Goal: Communication & Community: Share content

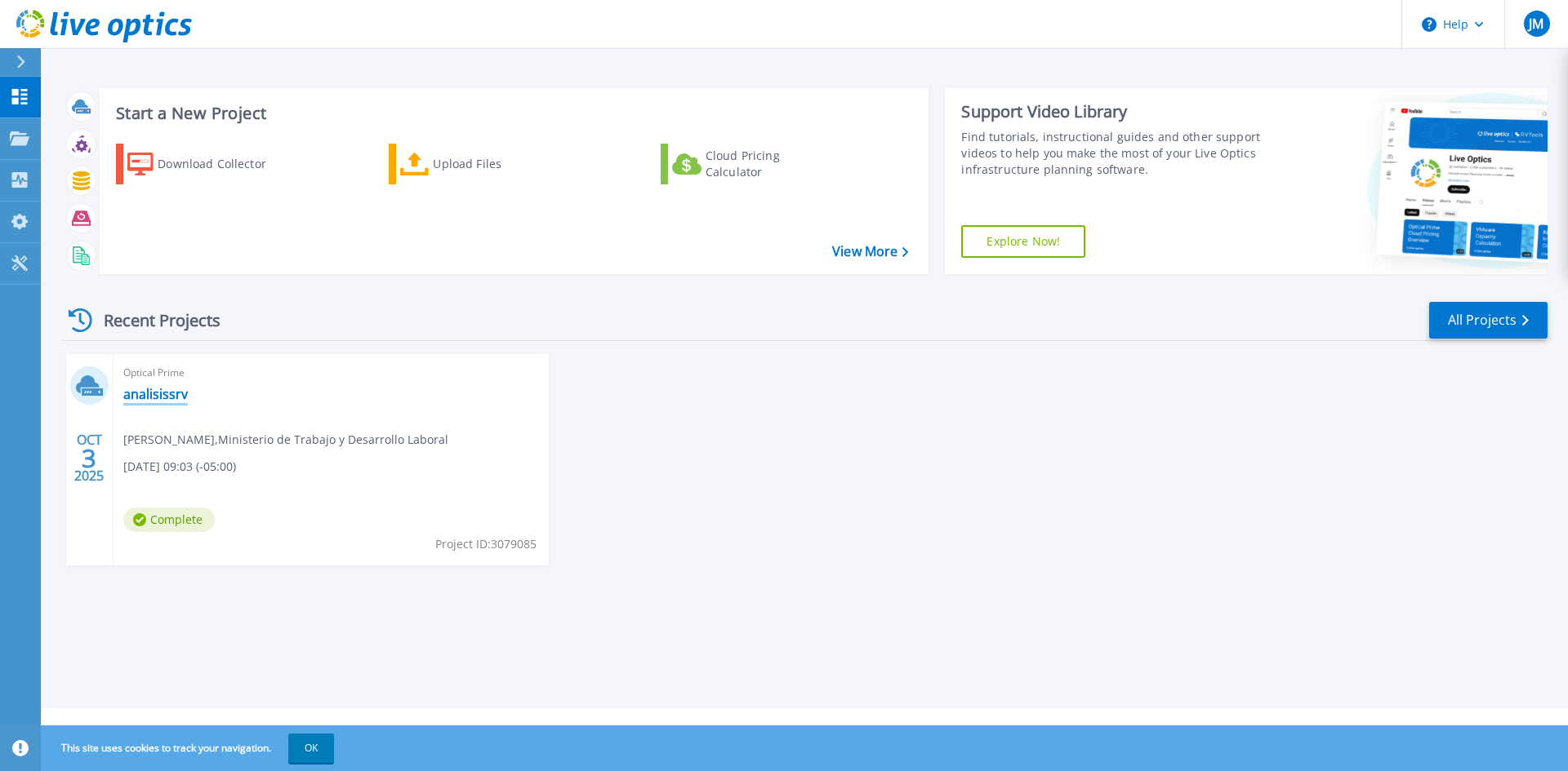
click at [156, 393] on link "analisissrv" at bounding box center [156, 394] width 65 height 16
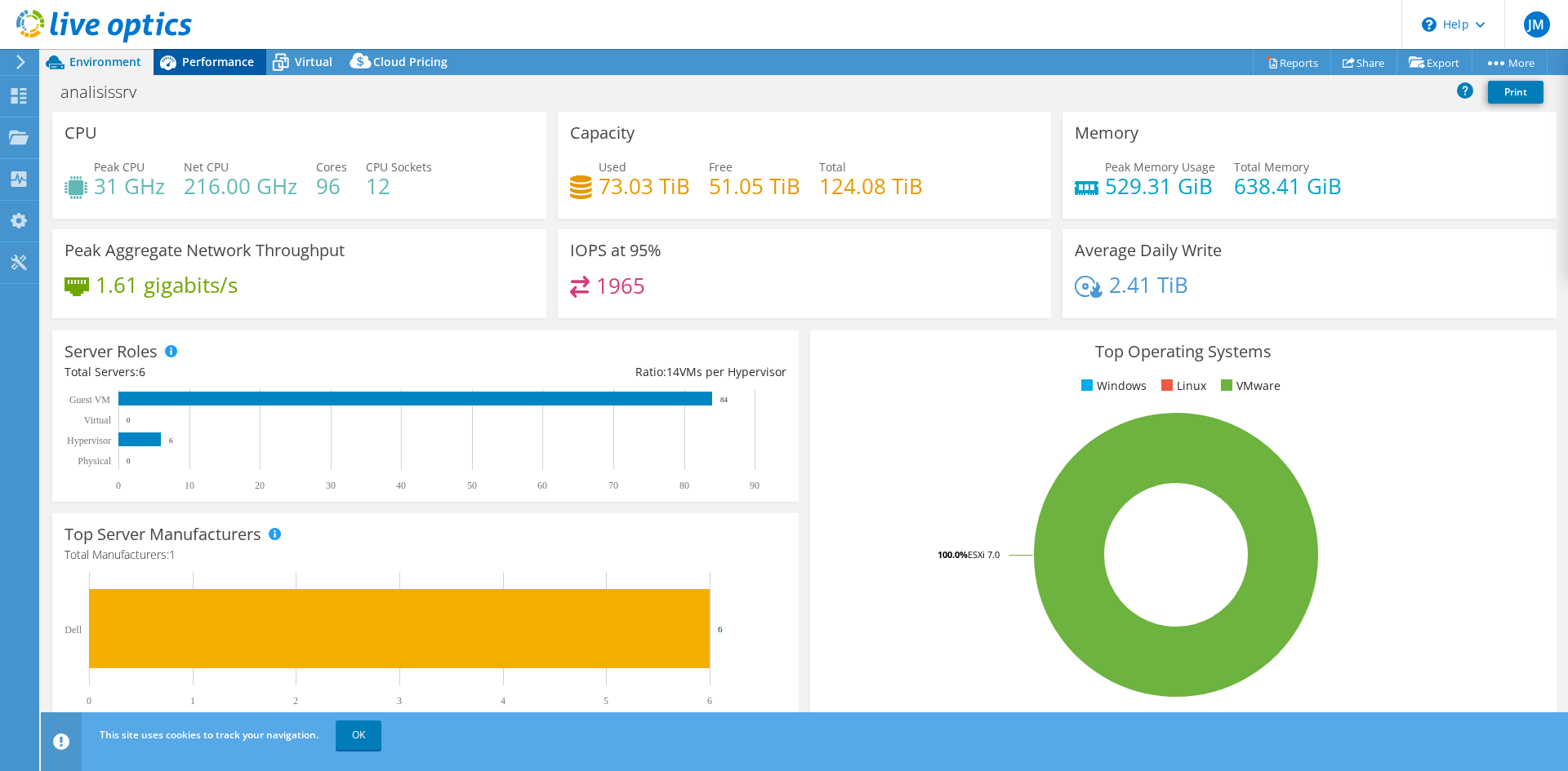
click at [220, 64] on span "Performance" at bounding box center [218, 61] width 72 height 15
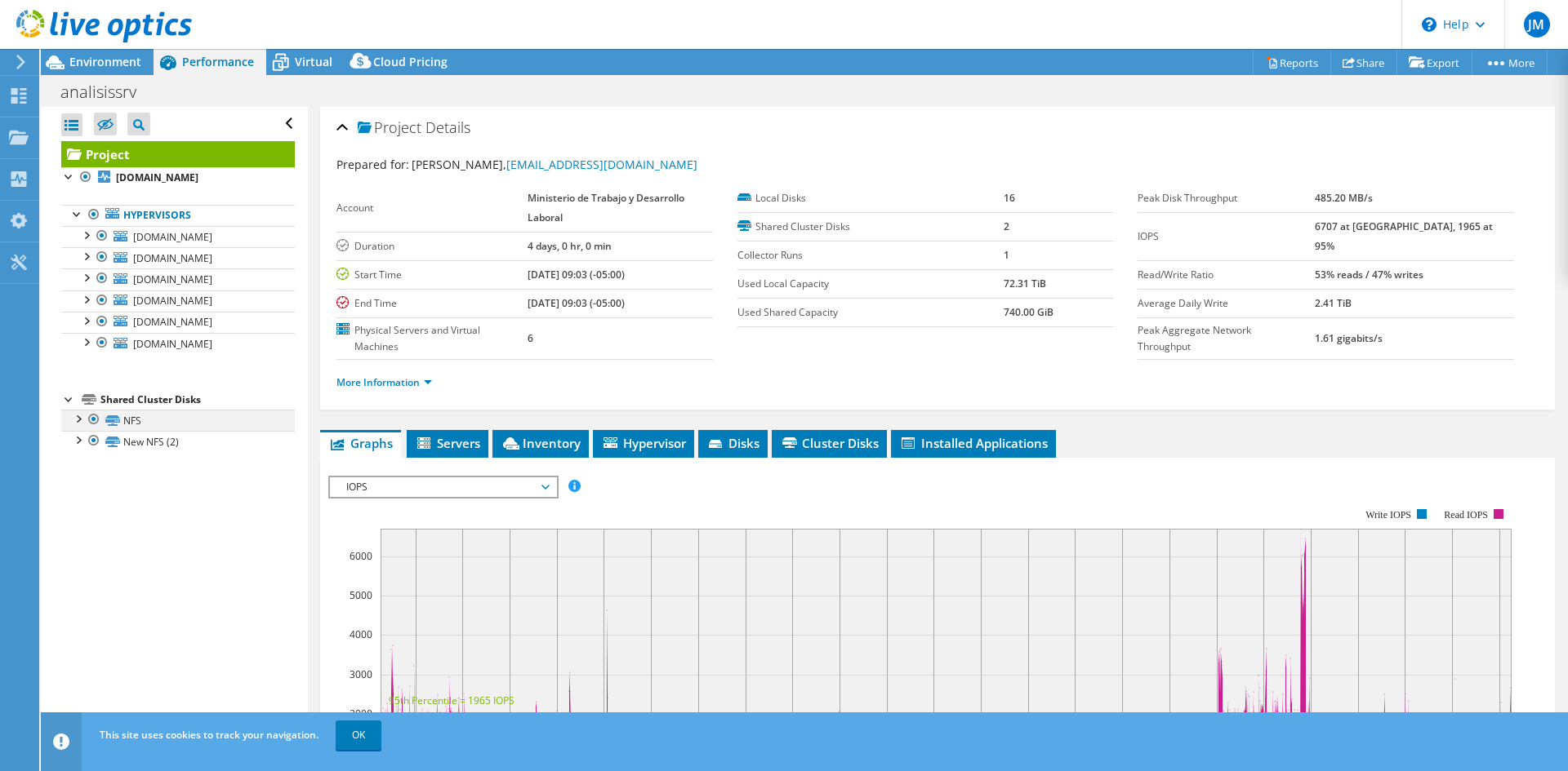
click at [77, 419] on div at bounding box center [77, 417] width 16 height 16
click at [75, 512] on div at bounding box center [77, 504] width 16 height 16
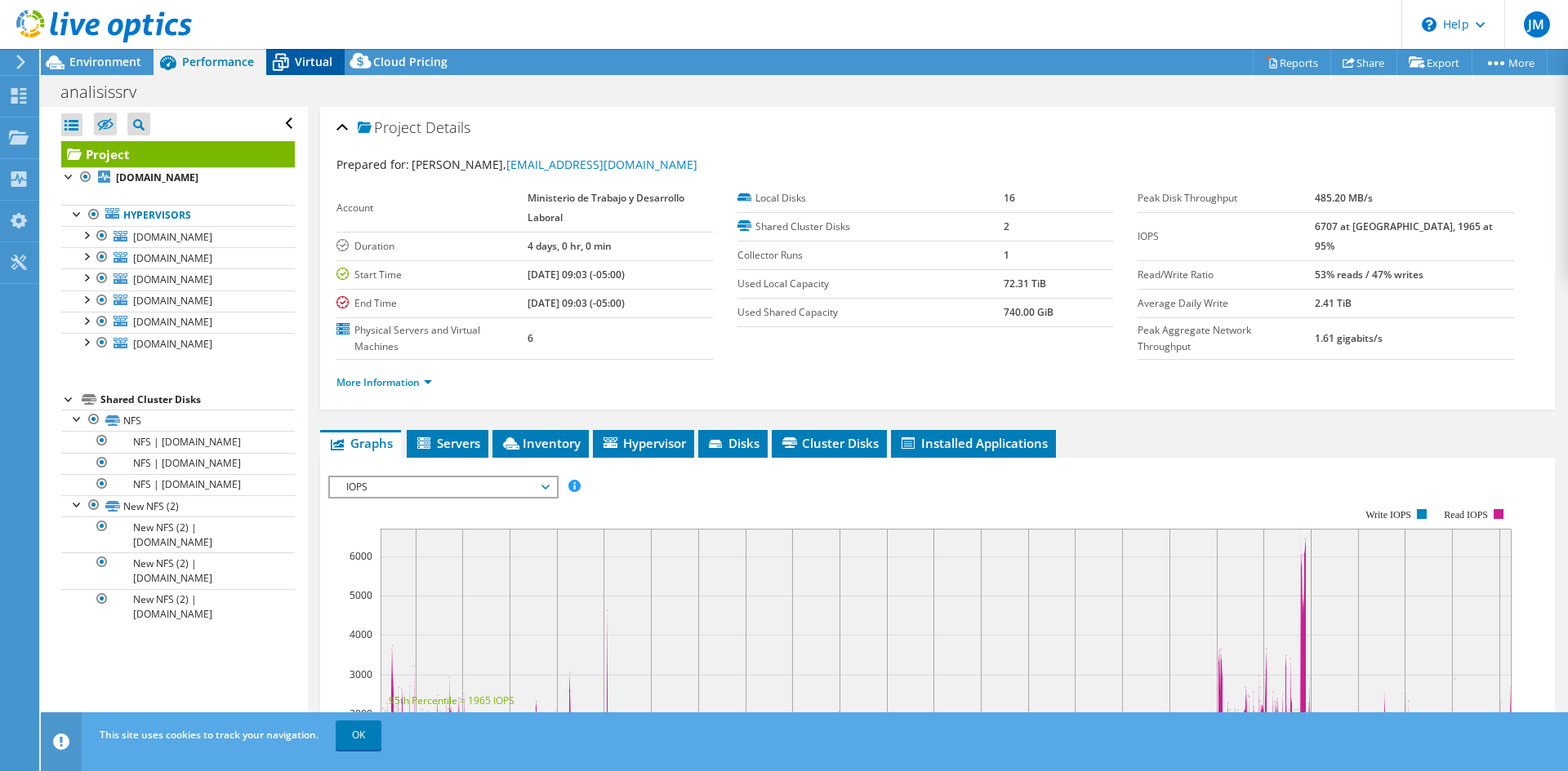
click at [295, 62] on span "Virtual" at bounding box center [314, 61] width 38 height 15
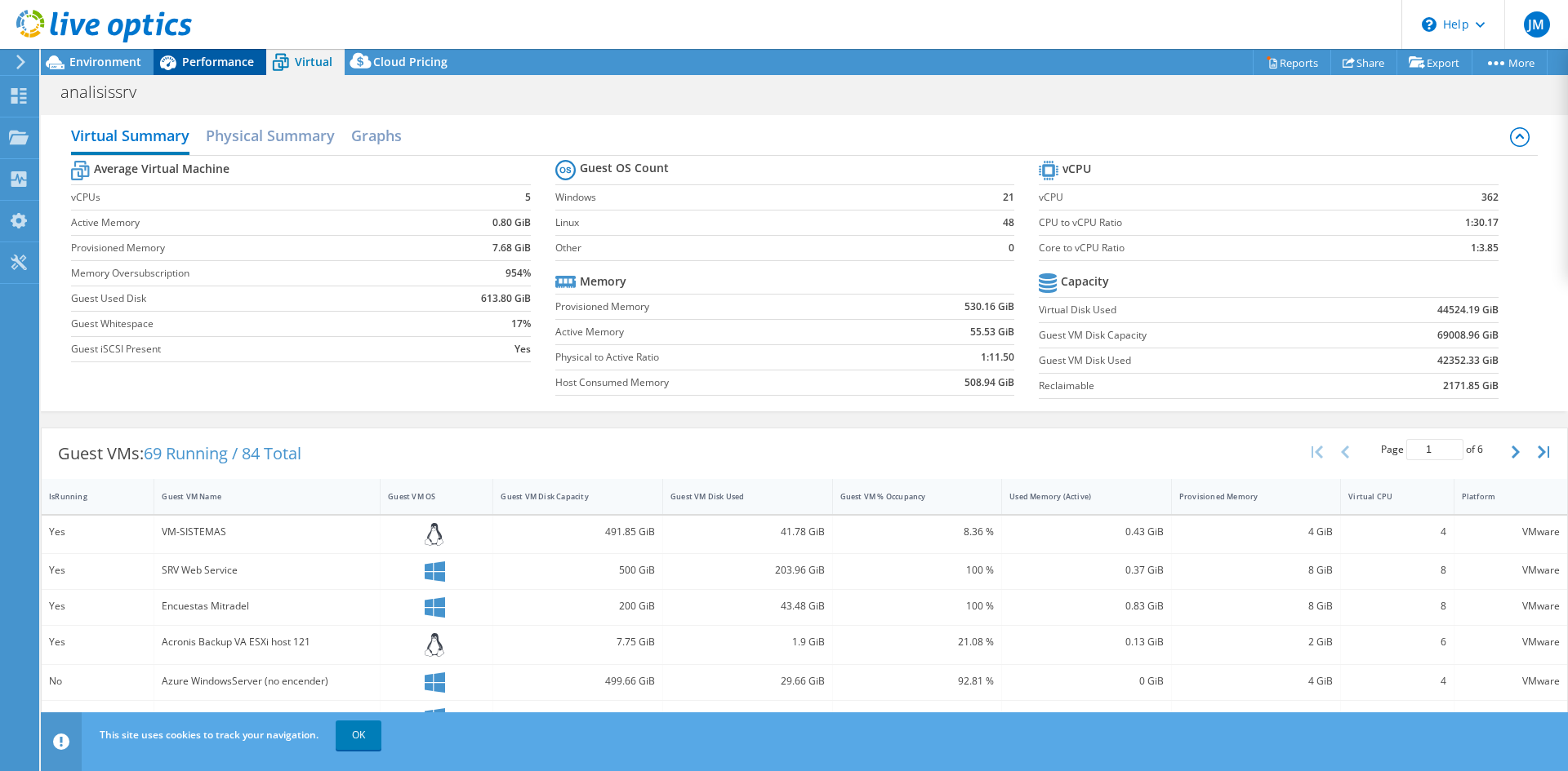
click at [209, 50] on div "Performance" at bounding box center [210, 61] width 113 height 26
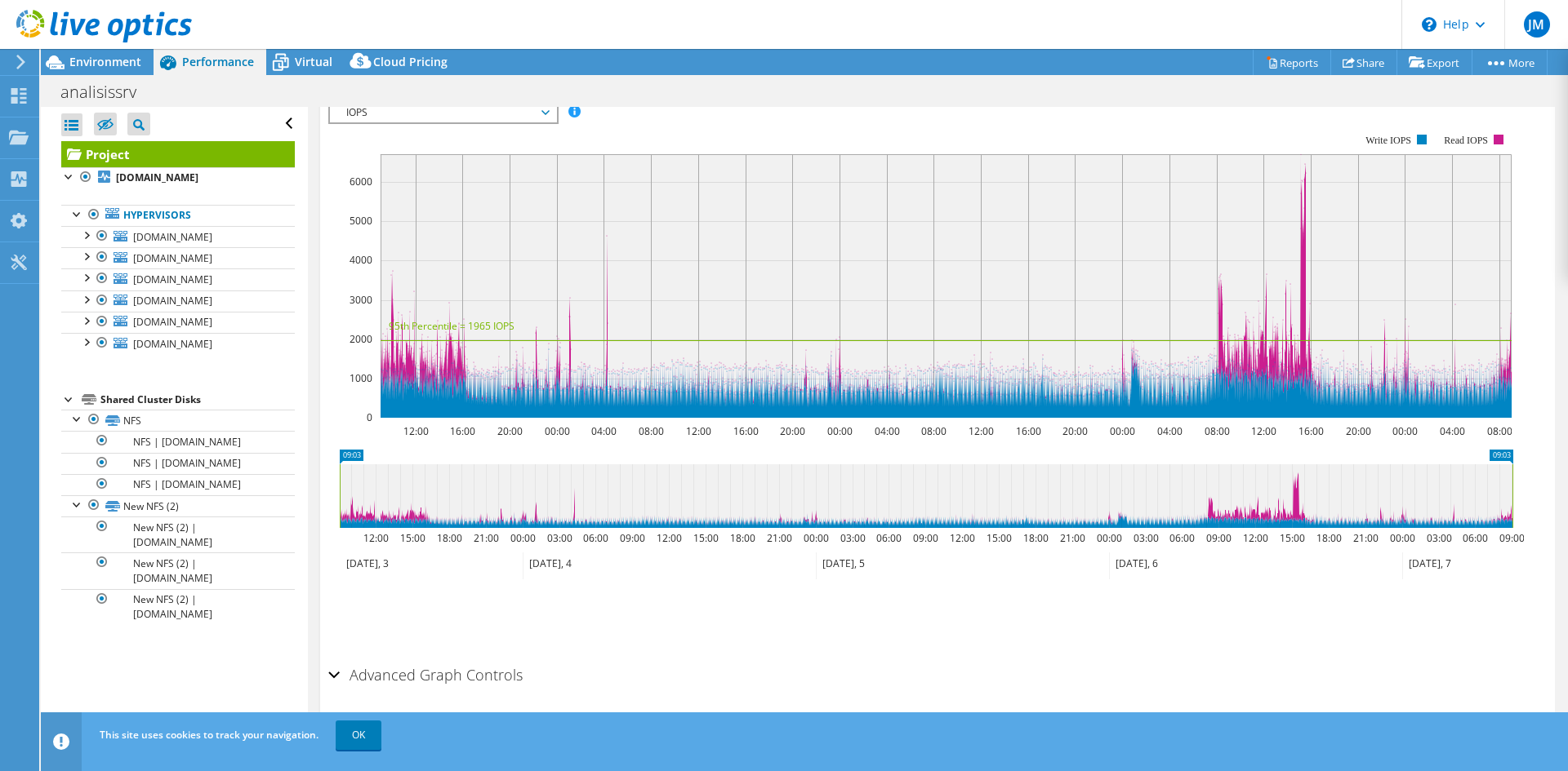
scroll to position [403, 0]
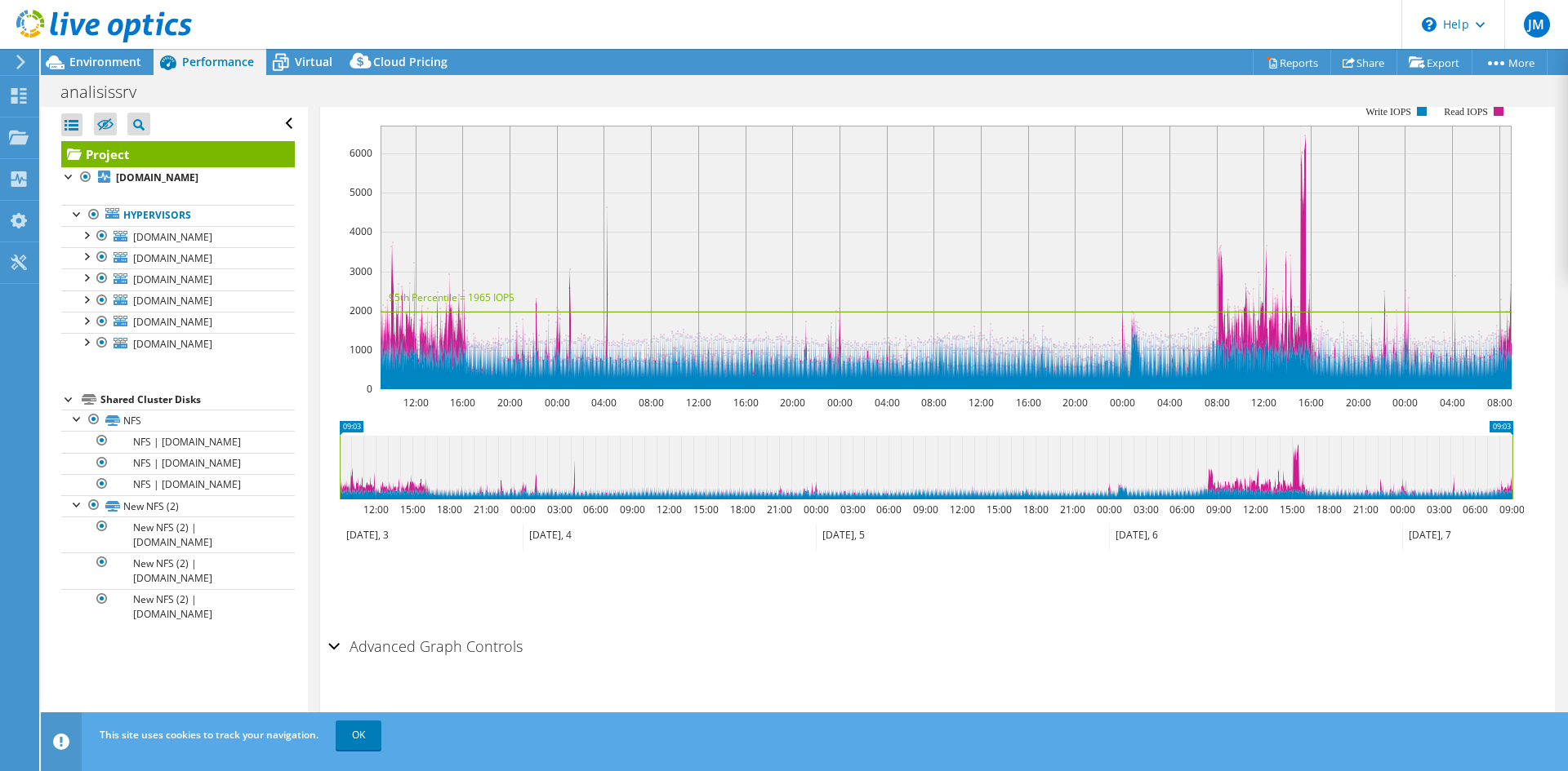
click at [336, 643] on div "Advanced Graph Controls" at bounding box center [938, 647] width 1219 height 35
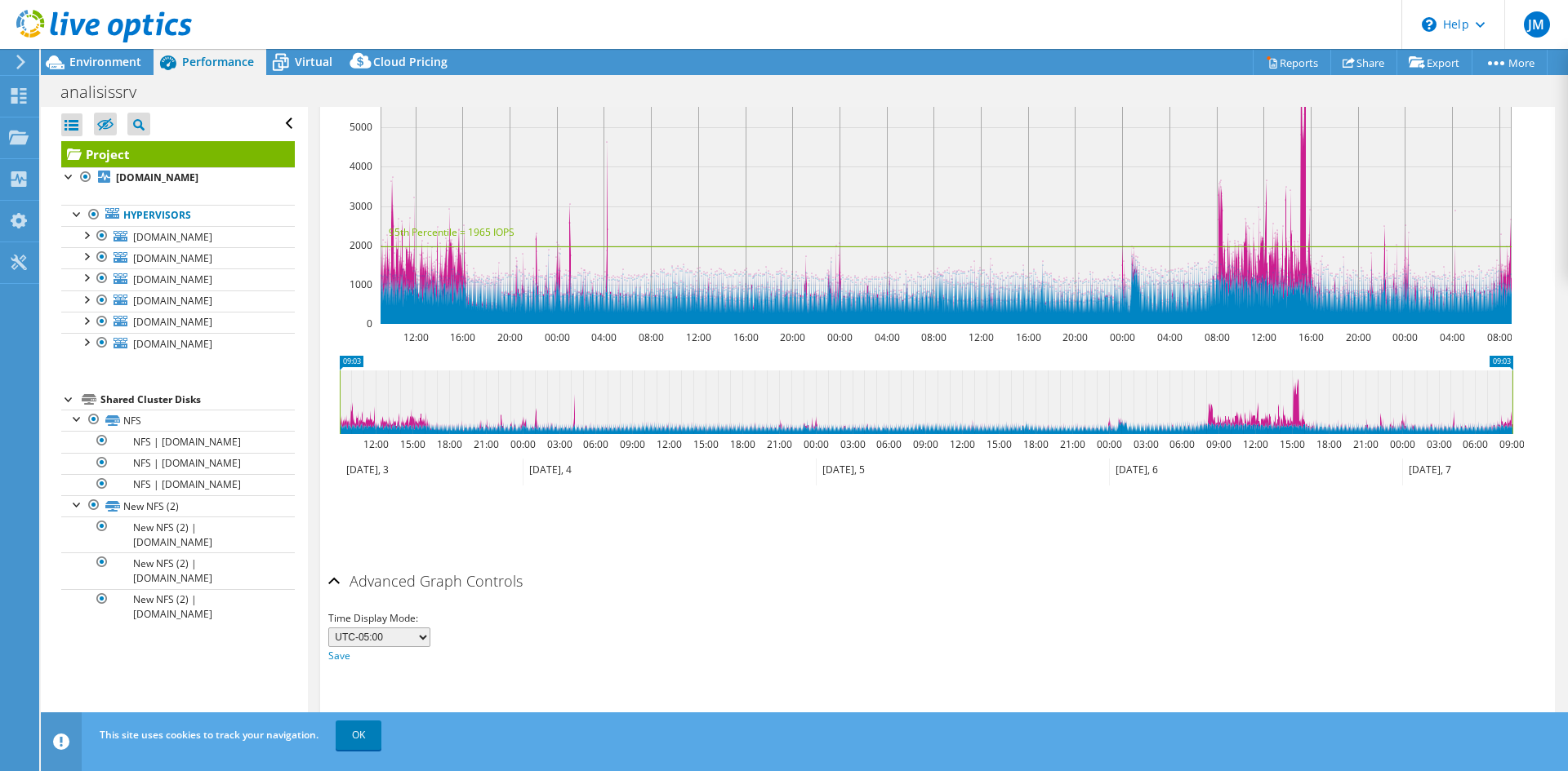
click at [331, 578] on div "Advanced Graph Controls" at bounding box center [938, 582] width 1219 height 35
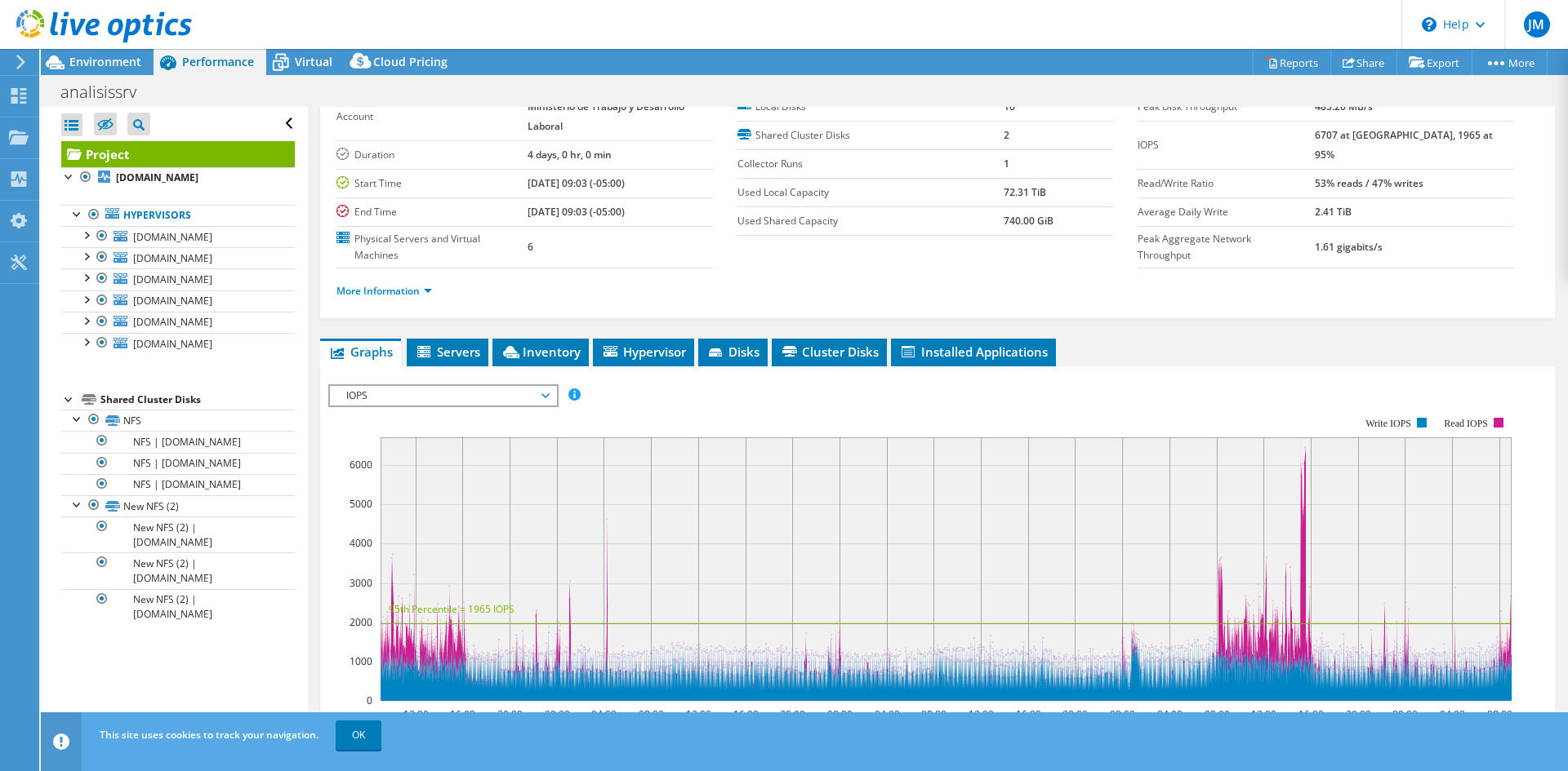
scroll to position [76, 0]
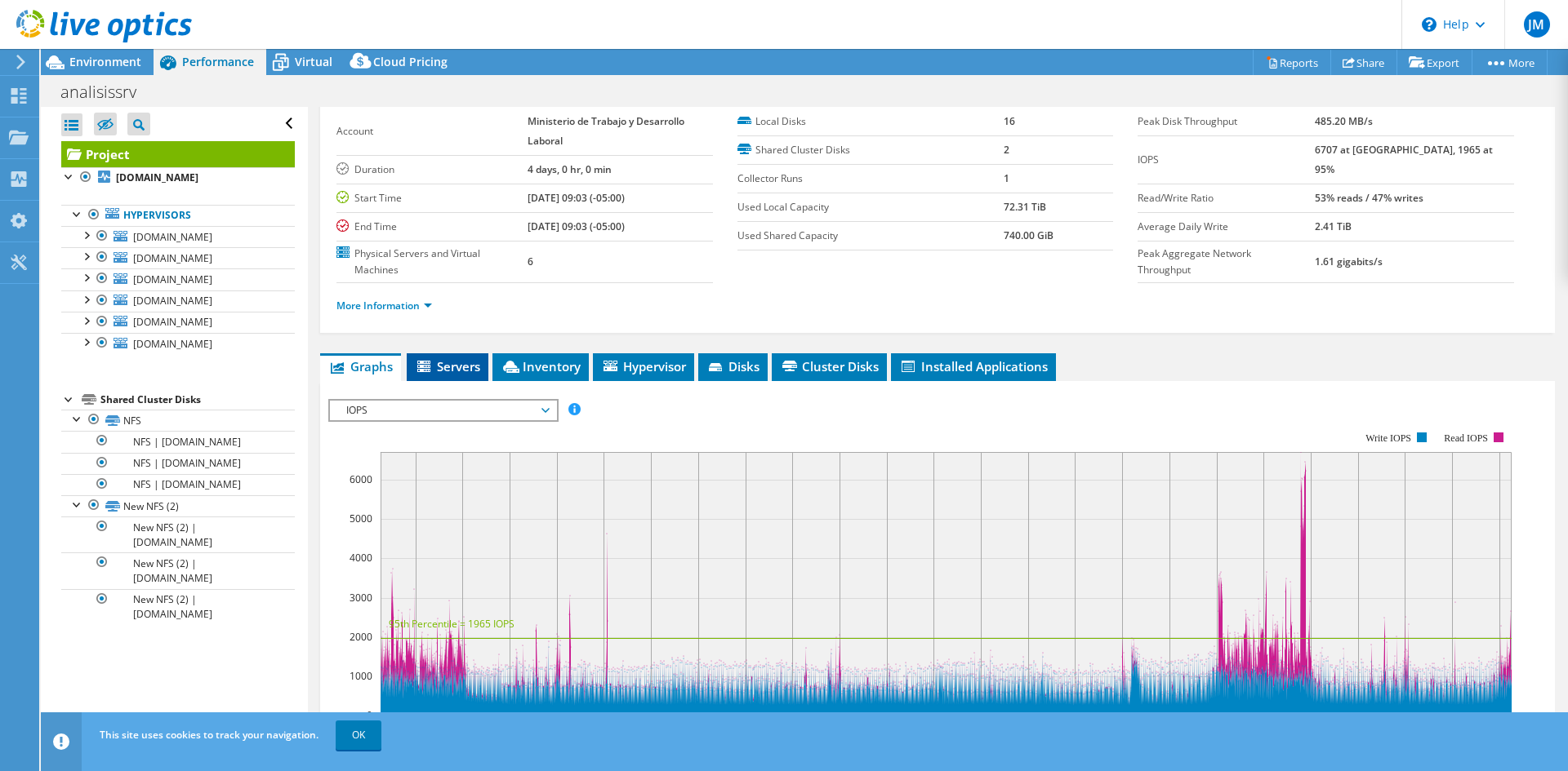
click at [460, 363] on span "Servers" at bounding box center [447, 366] width 66 height 16
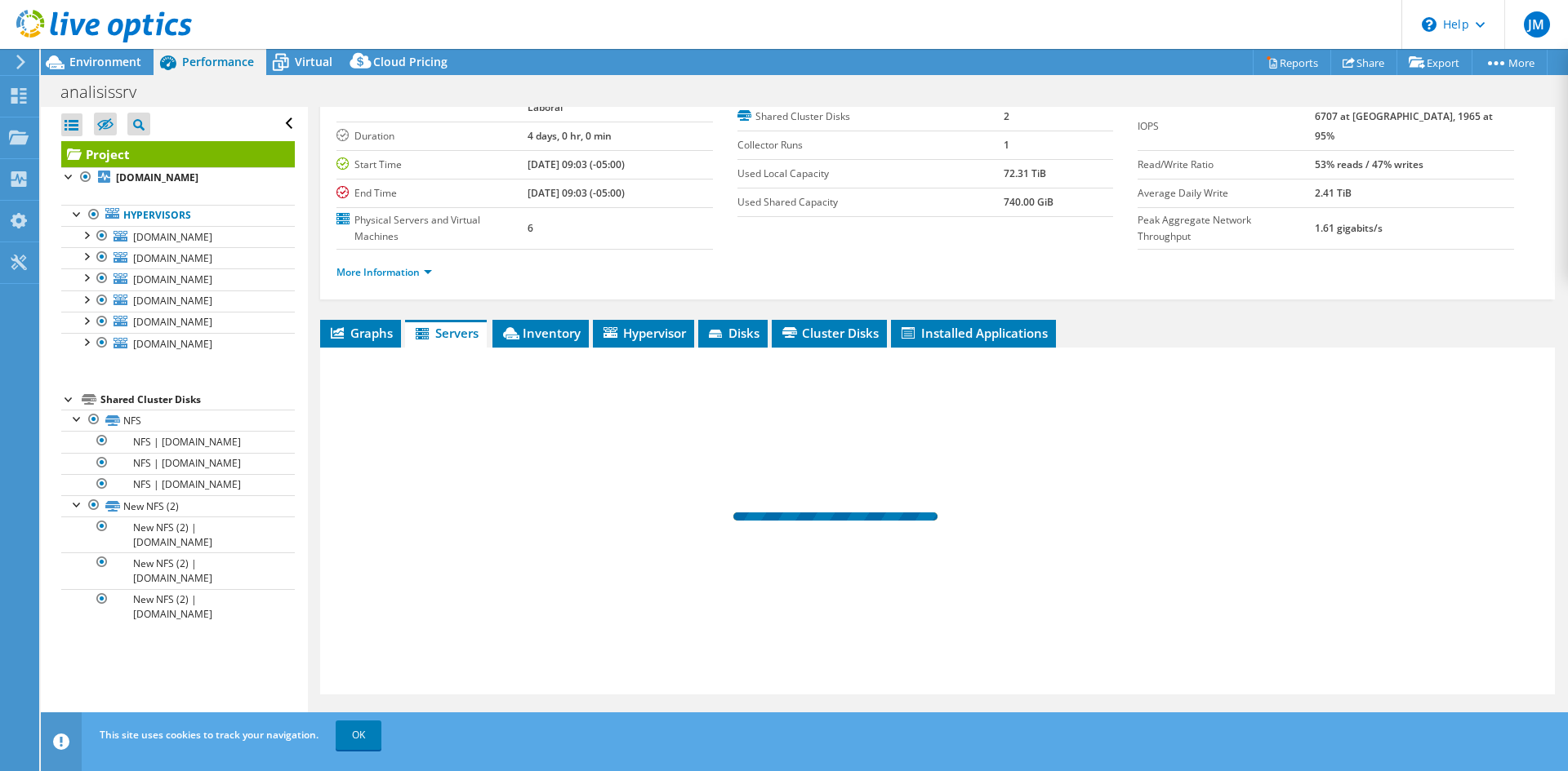
scroll to position [126, 0]
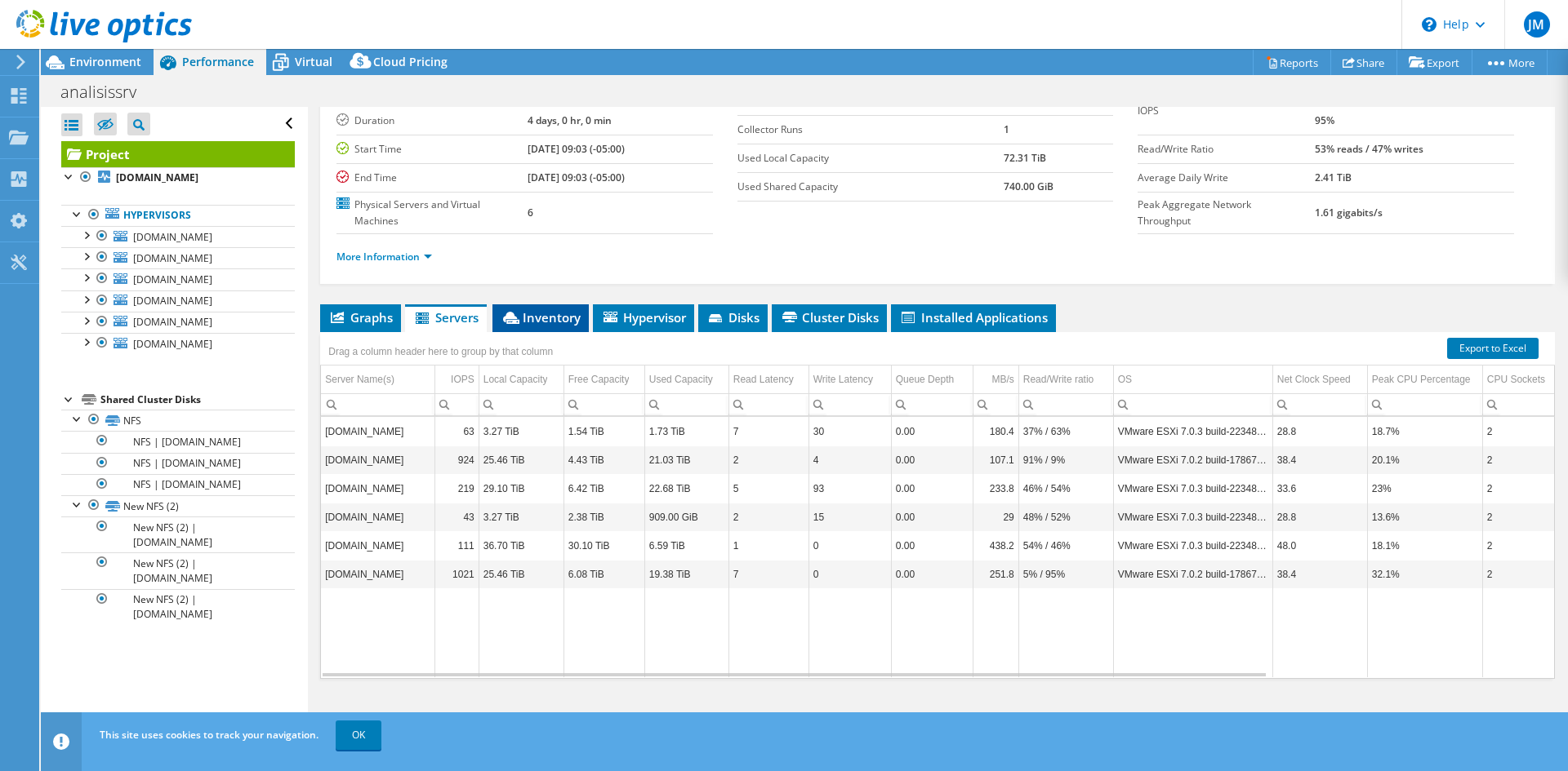
click at [543, 312] on span "Inventory" at bounding box center [540, 318] width 80 height 16
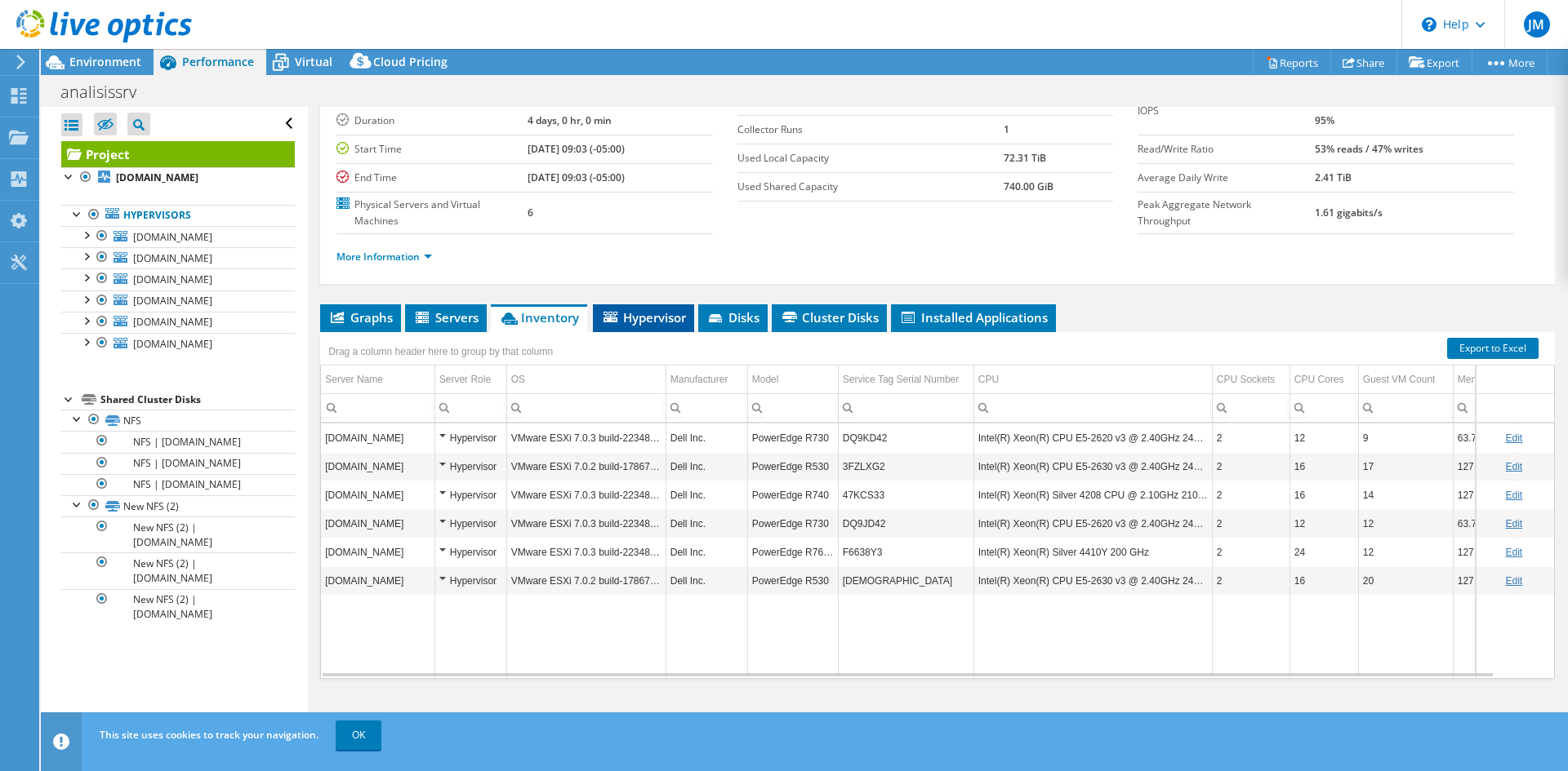
click at [601, 315] on span "Hypervisor" at bounding box center [644, 318] width 85 height 16
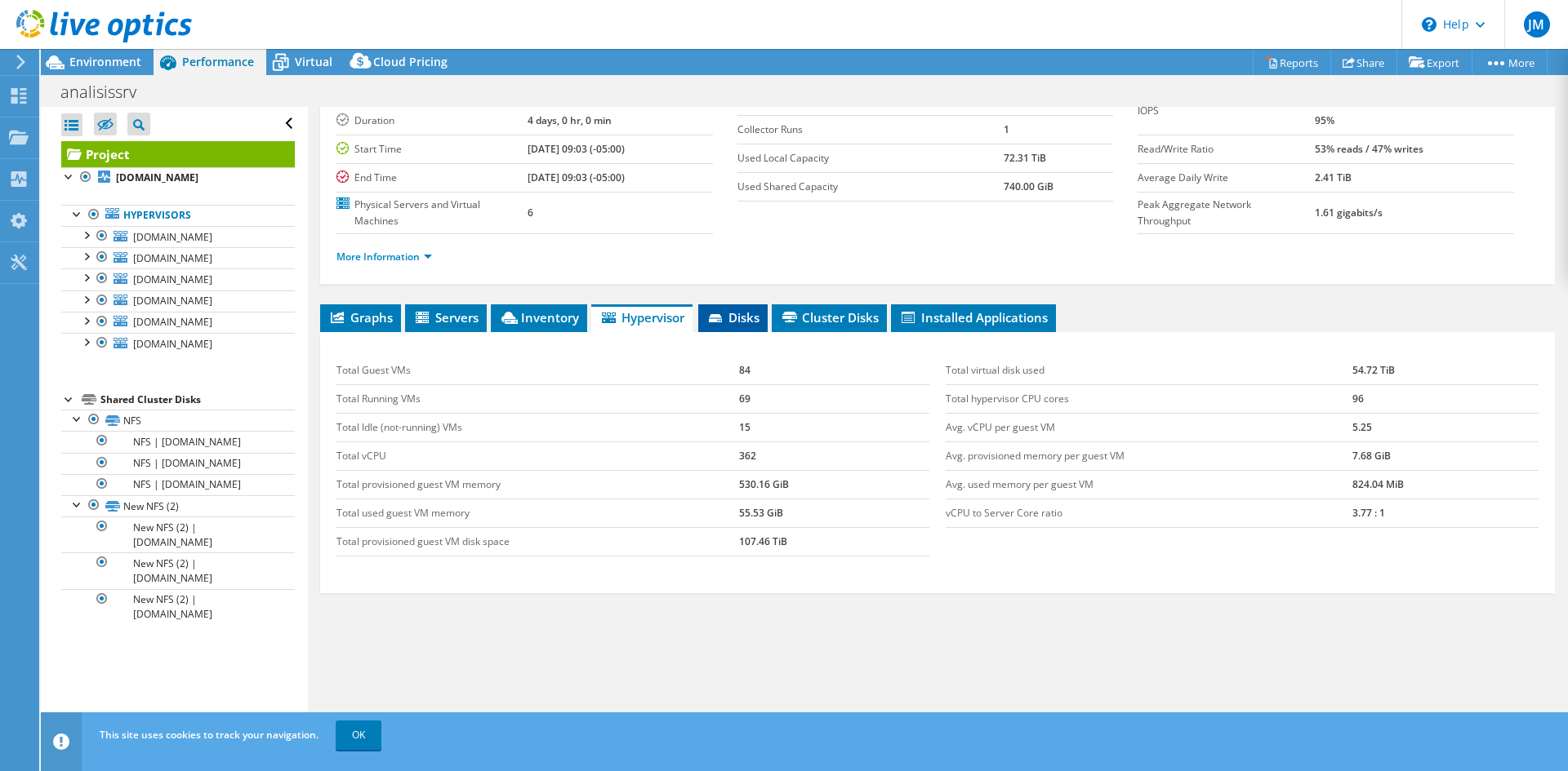
click at [752, 315] on span "Disks" at bounding box center [733, 318] width 53 height 16
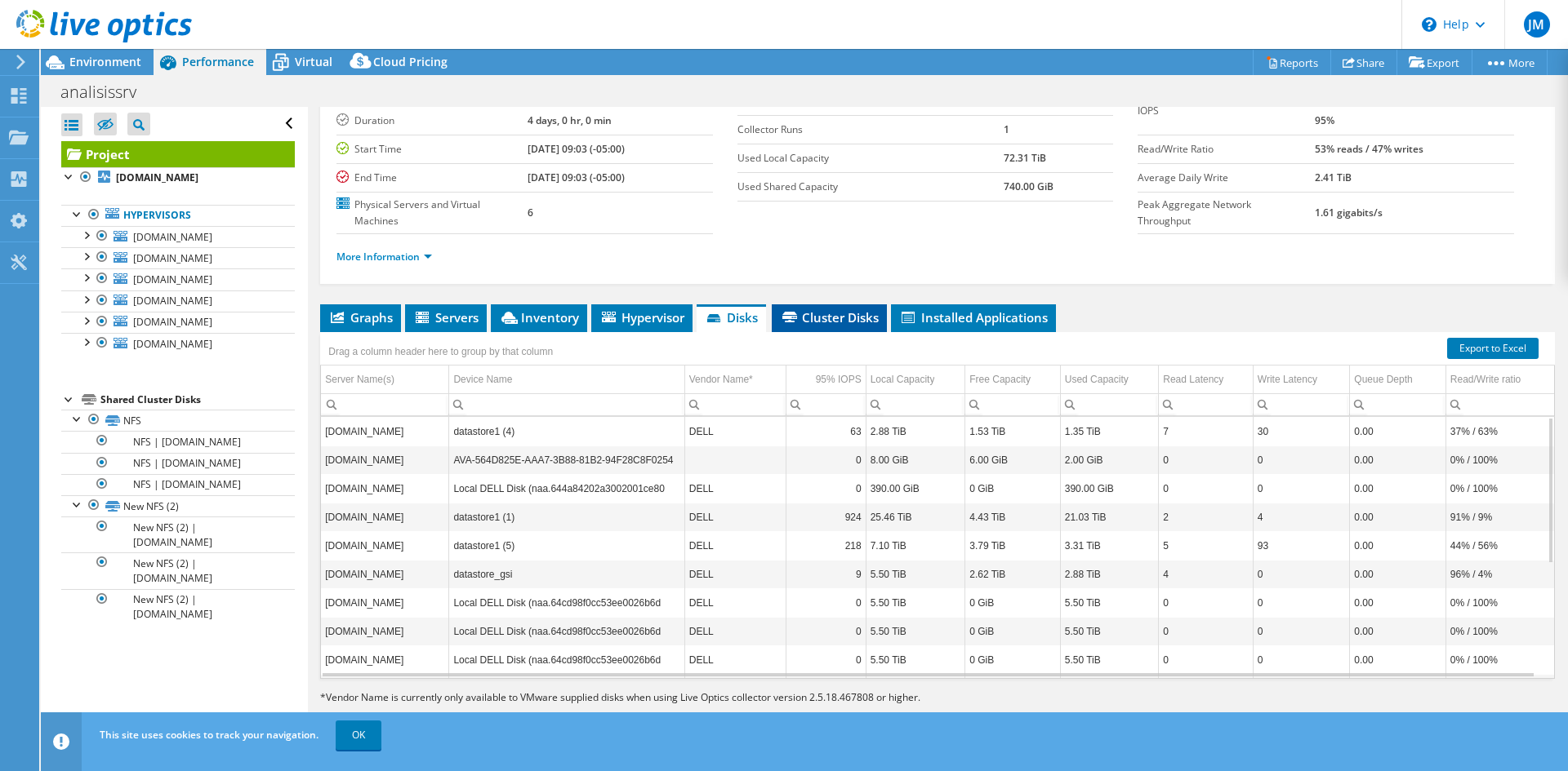
click at [807, 313] on span "Cluster Disks" at bounding box center [829, 318] width 99 height 16
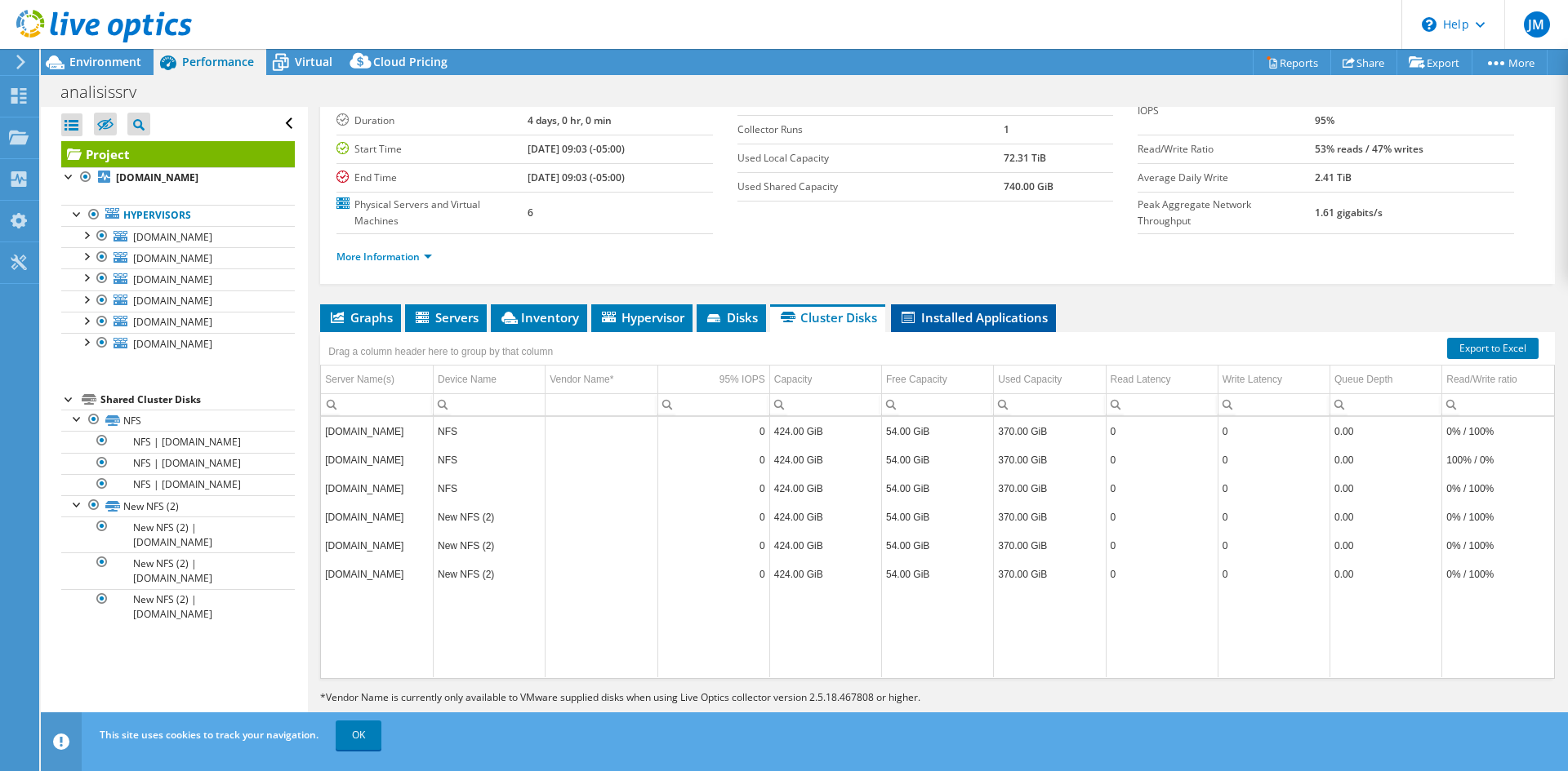
click at [945, 318] on span "Installed Applications" at bounding box center [973, 318] width 149 height 16
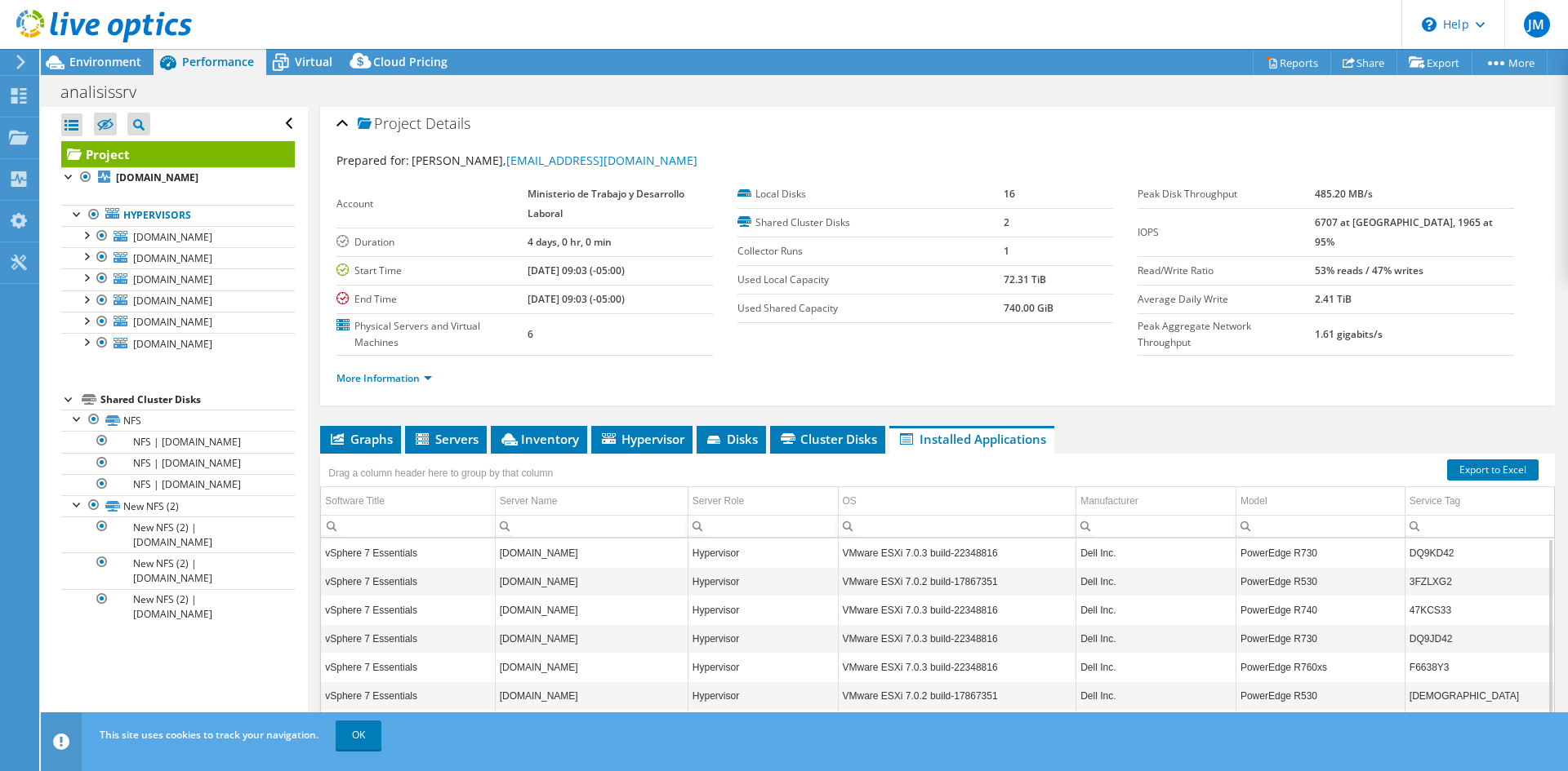
scroll to position [0, 0]
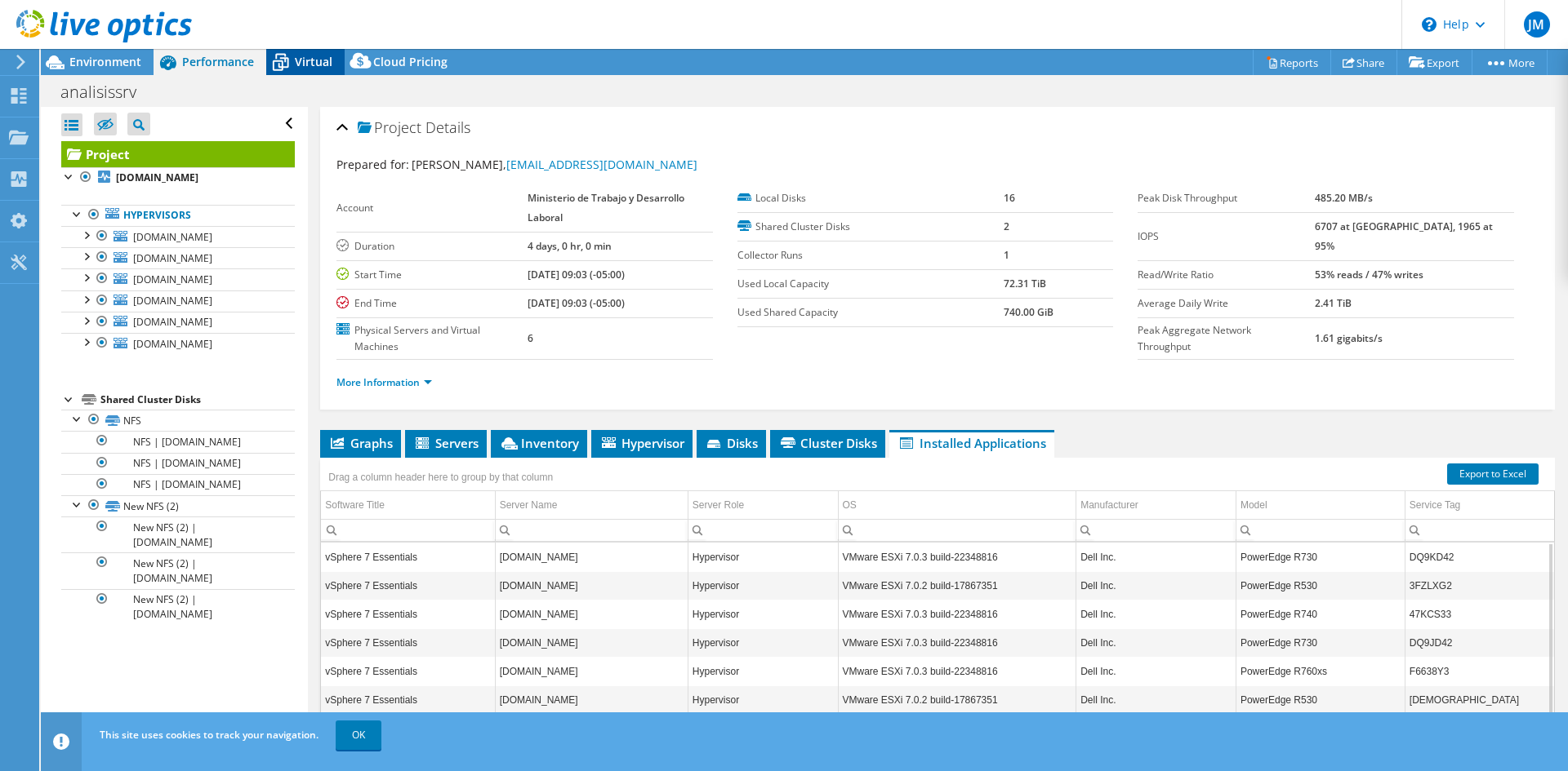
click at [289, 69] on div "Virtual" at bounding box center [305, 61] width 78 height 26
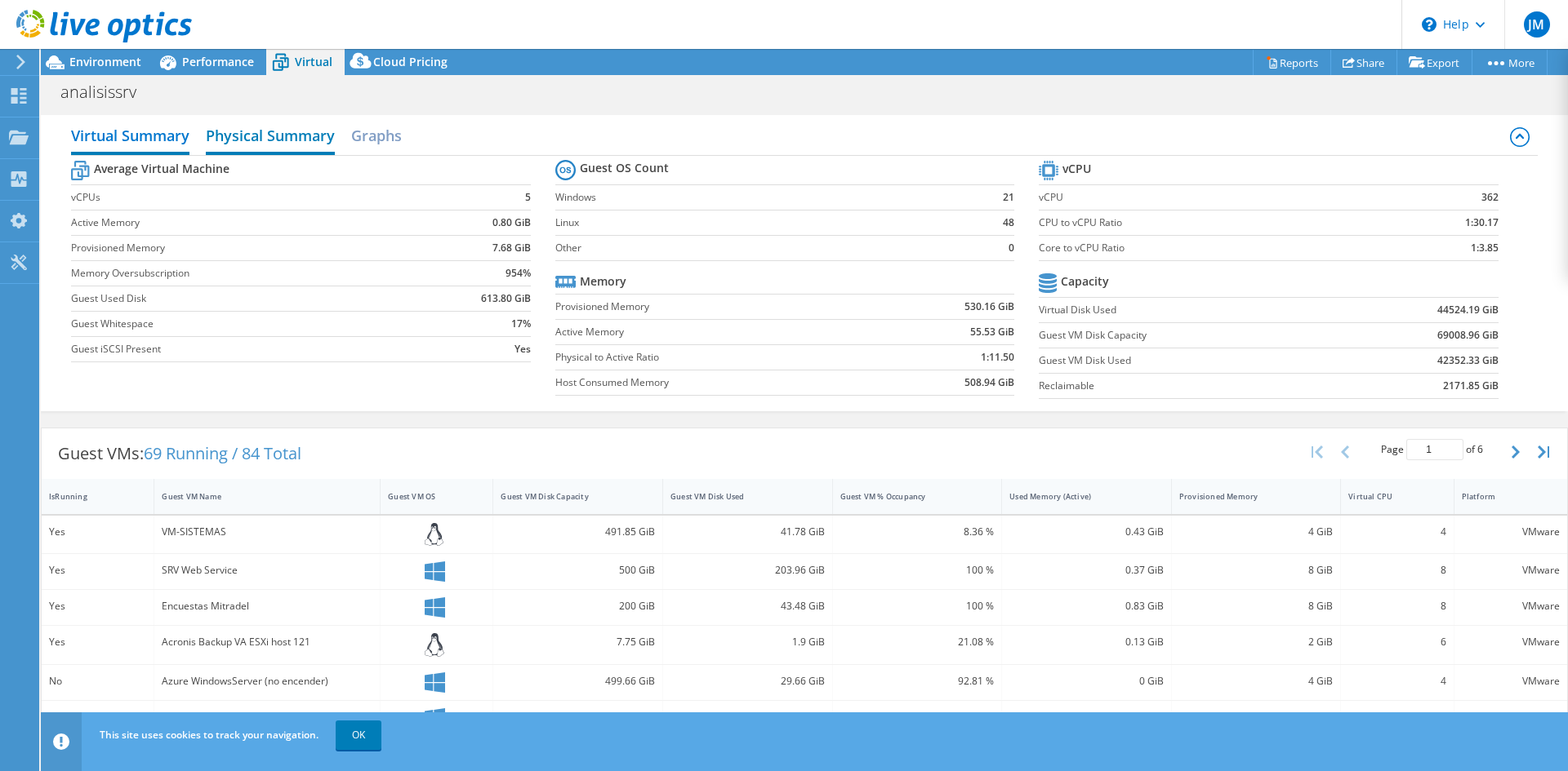
click at [320, 147] on h2 "Physical Summary" at bounding box center [270, 137] width 129 height 36
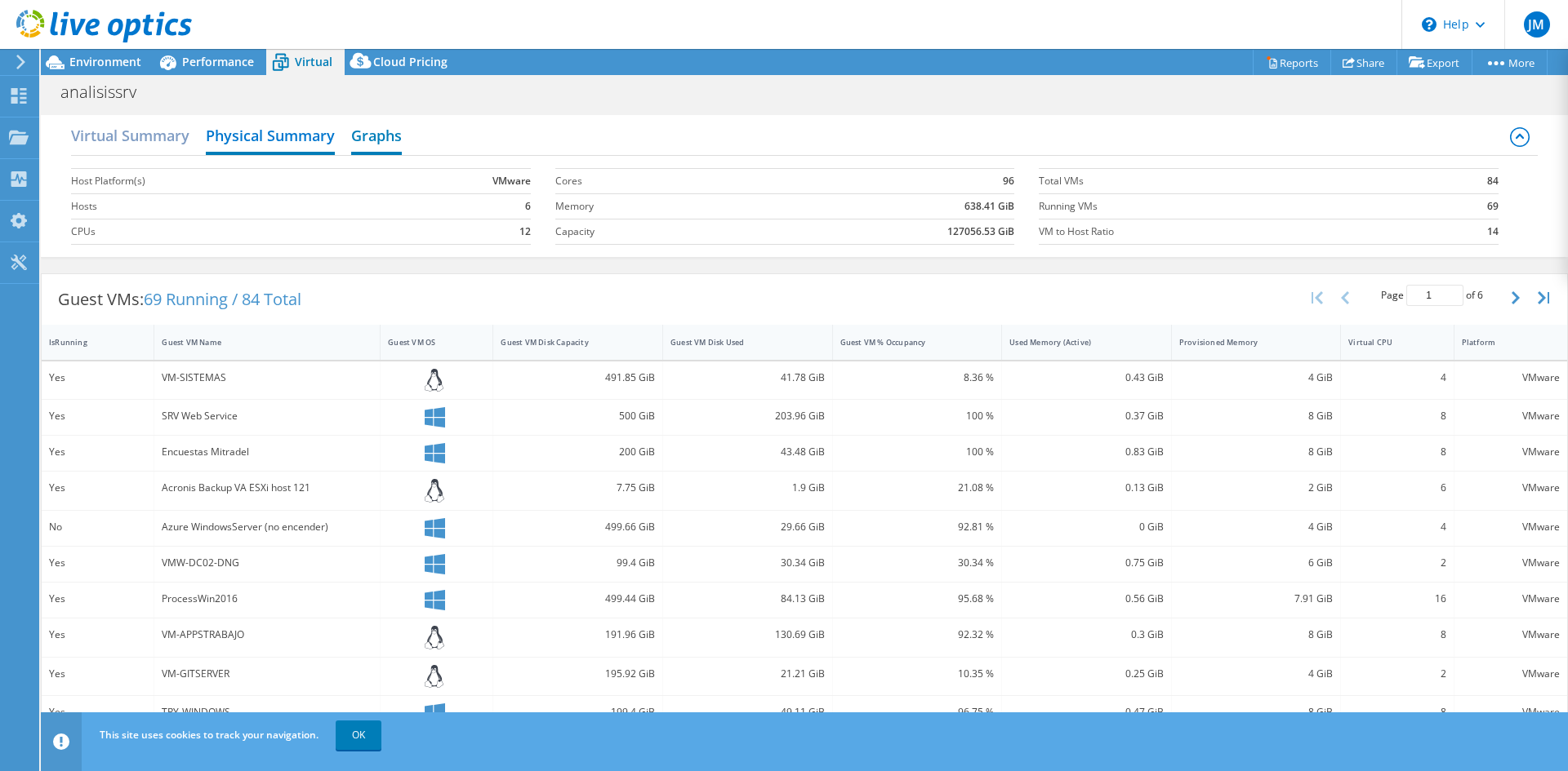
click at [376, 143] on h2 "Graphs" at bounding box center [376, 137] width 50 height 36
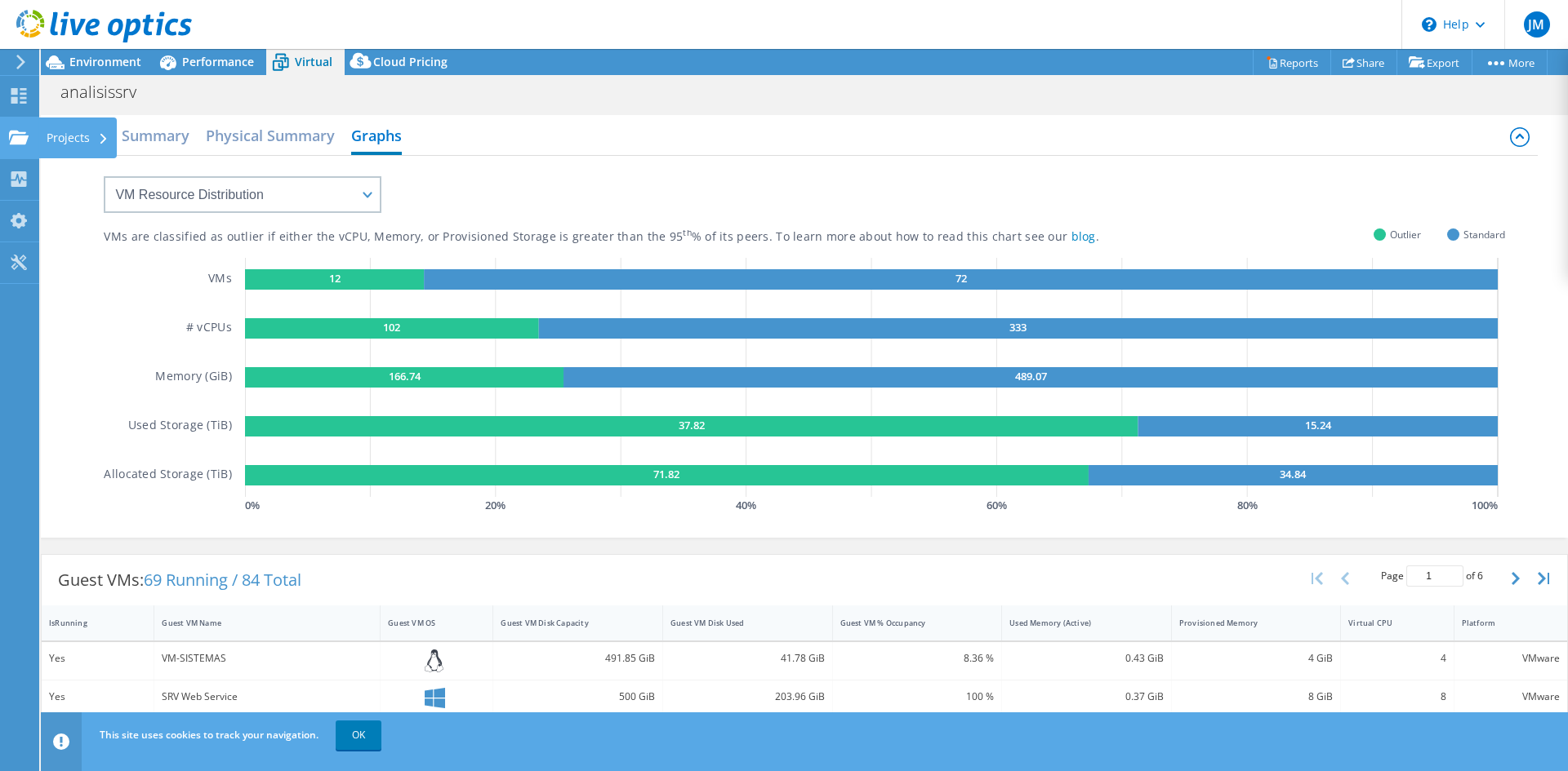
click at [14, 140] on use at bounding box center [19, 136] width 20 height 13
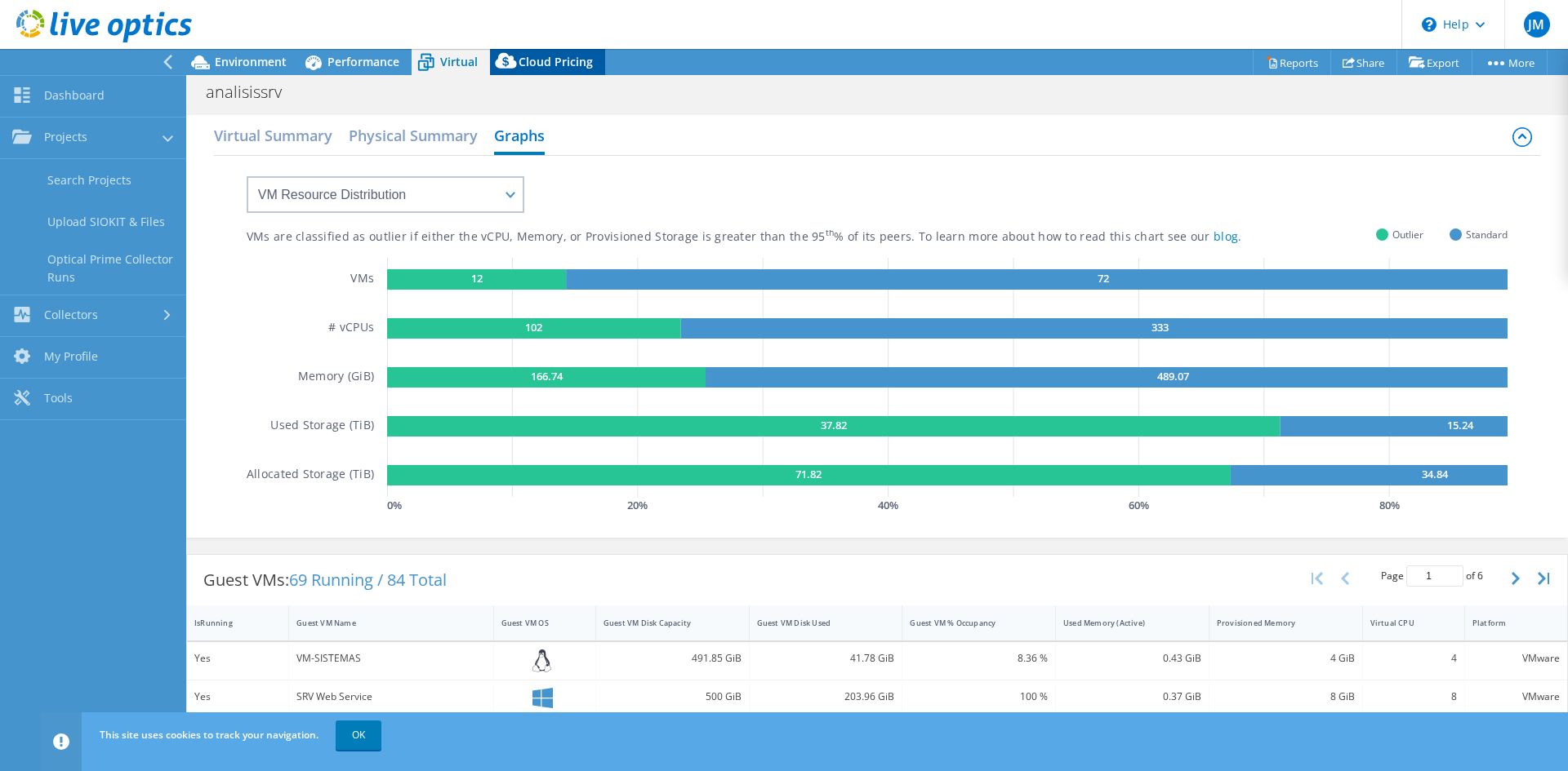
click at [546, 59] on span "Cloud Pricing" at bounding box center [555, 61] width 75 height 15
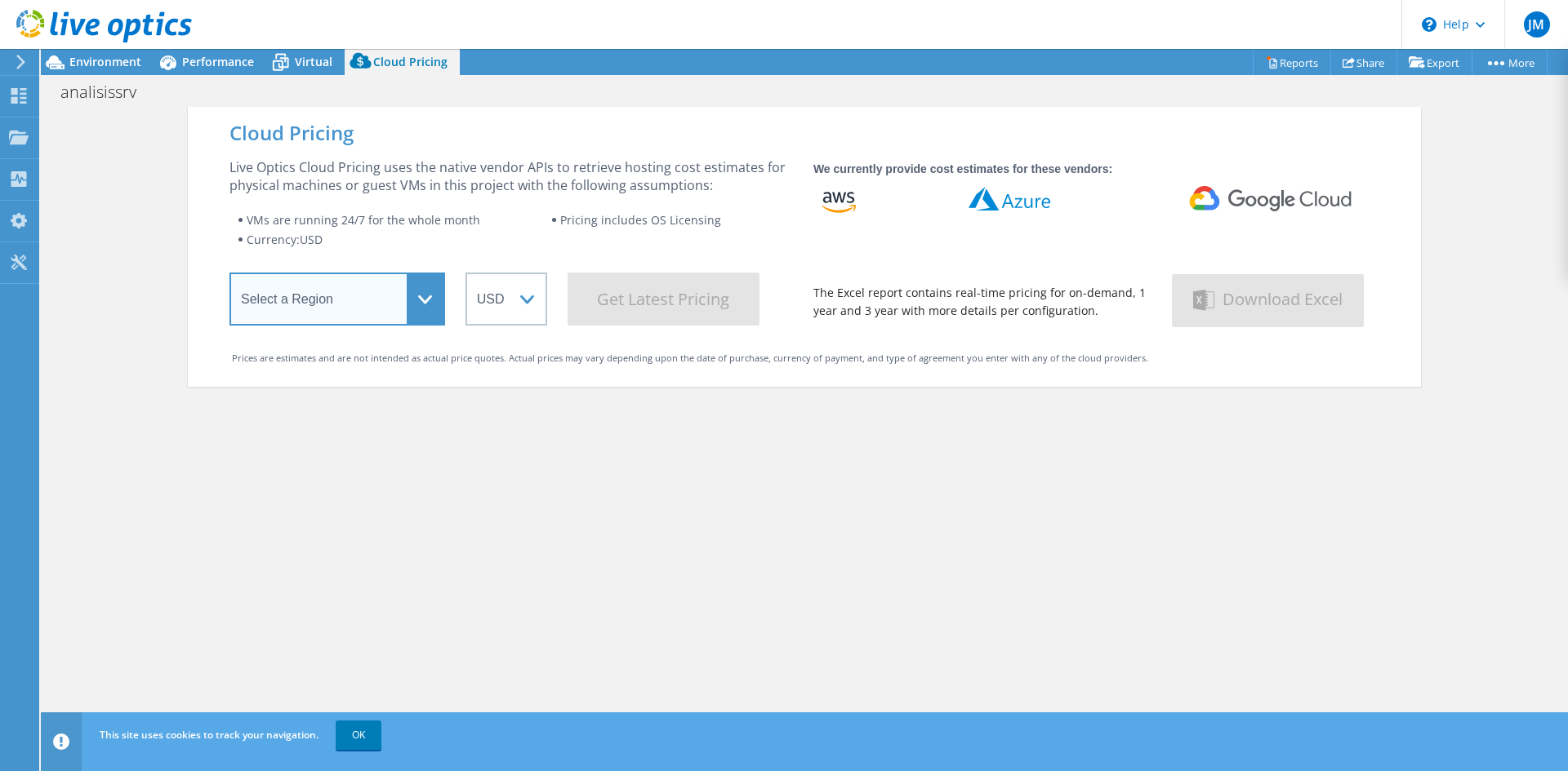
click at [411, 302] on select "Select a Region Asia Pacific (Hong Kong) Asia Pacific (Mumbai) Asia Pacific (Se…" at bounding box center [338, 299] width 216 height 53
select select "USWest"
click at [230, 277] on select "Select a Region Asia Pacific (Hong Kong) Asia Pacific (Mumbai) Asia Pacific (Se…" at bounding box center [338, 299] width 216 height 53
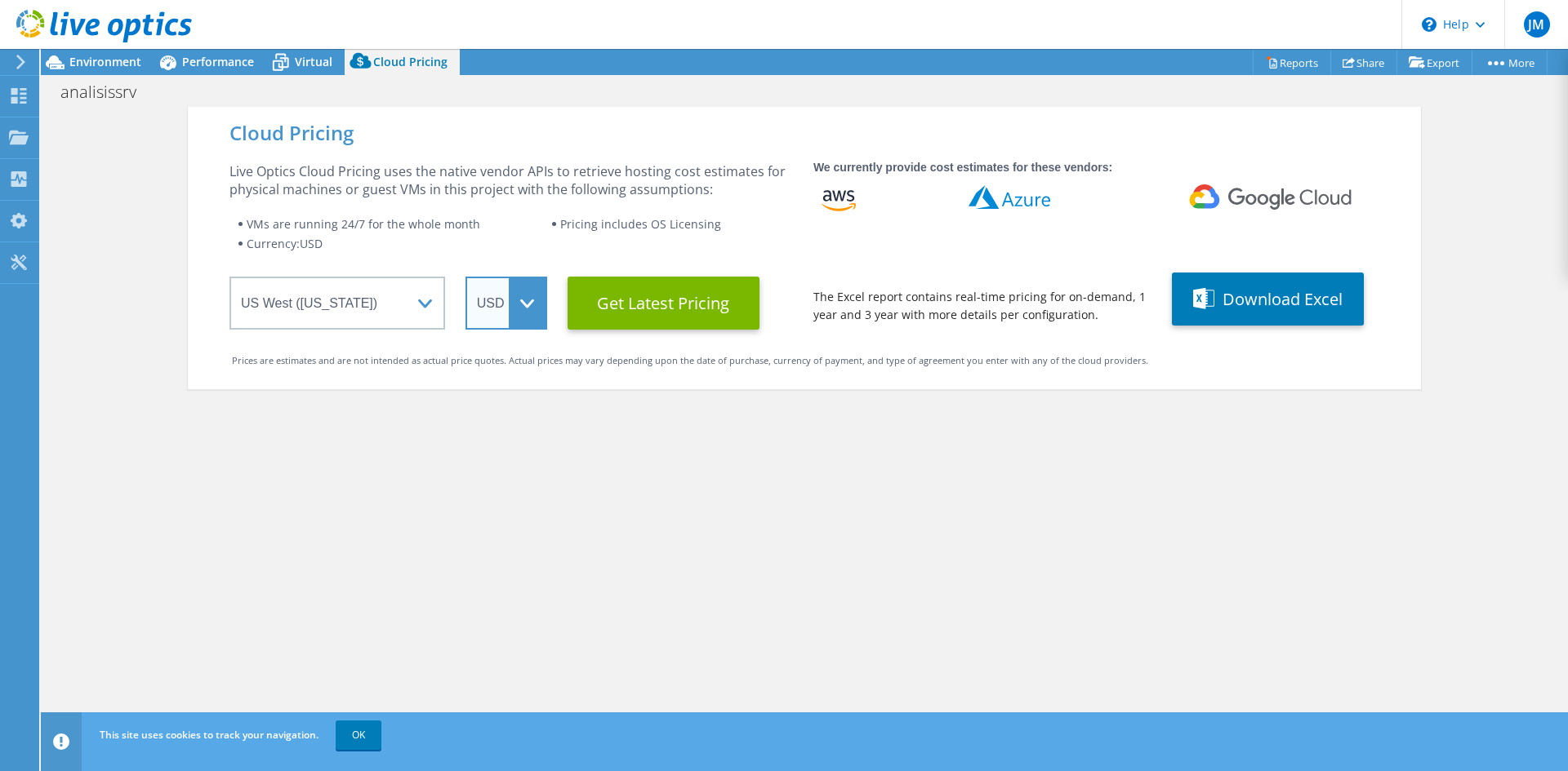
click at [469, 303] on select "ARS AUD BRL CAD CHF CLP CNY DKK EUR GBP HKD HUF INR JPY MXN MYR NOK NZD PEN SEK…" at bounding box center [506, 303] width 82 height 53
click at [636, 224] on span "Pricing includes OS Licensing" at bounding box center [640, 223] width 161 height 15
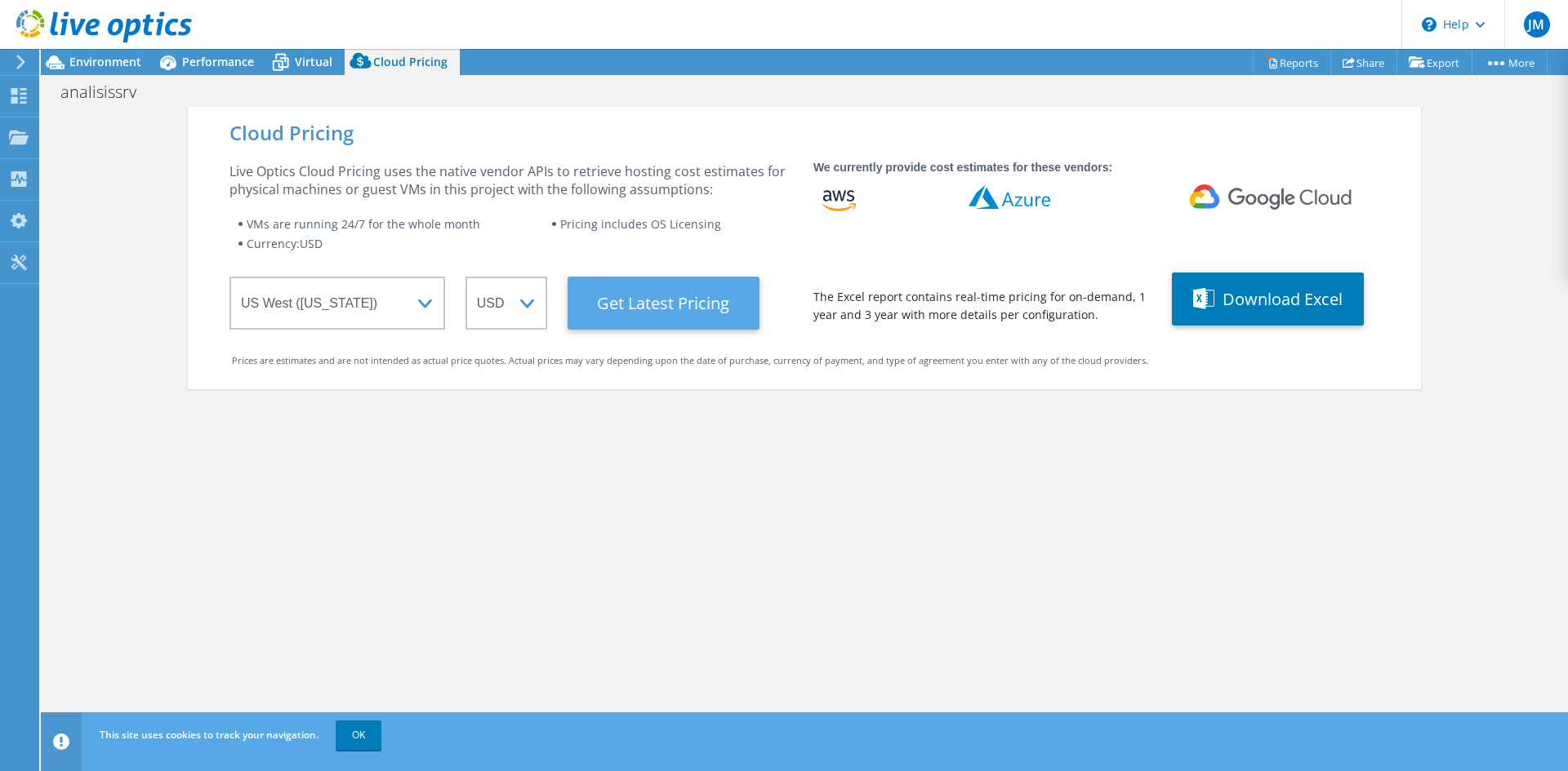
click at [623, 298] on Latest "Get Latest Pricing" at bounding box center [663, 303] width 192 height 53
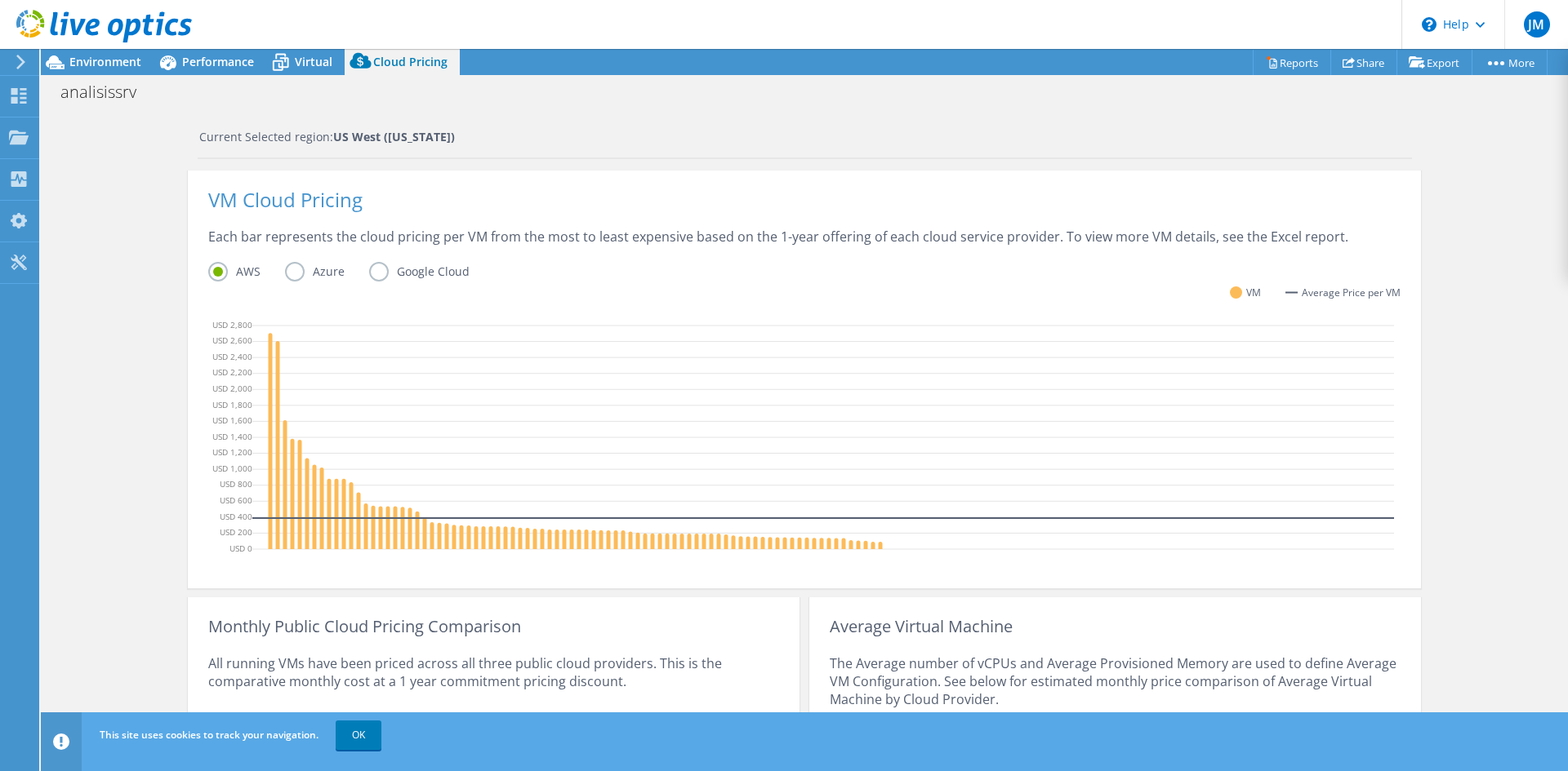
scroll to position [295, 0]
click at [297, 269] on label "Azure" at bounding box center [327, 270] width 84 height 20
click at [0, 0] on input "Azure" at bounding box center [0, 0] width 0 height 0
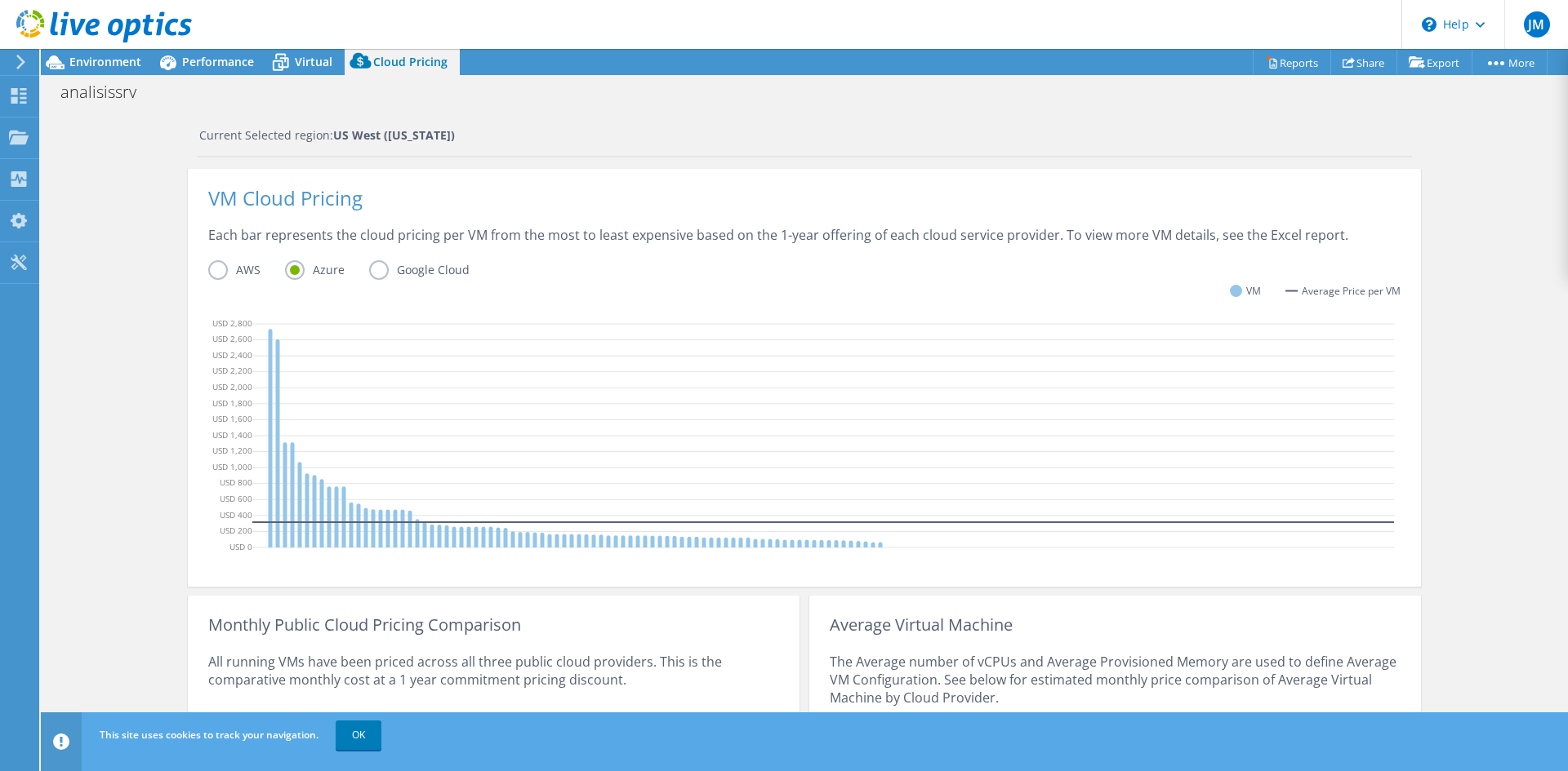
click at [373, 270] on label "Google Cloud" at bounding box center [431, 270] width 125 height 20
click at [0, 0] on input "Google Cloud" at bounding box center [0, 0] width 0 height 0
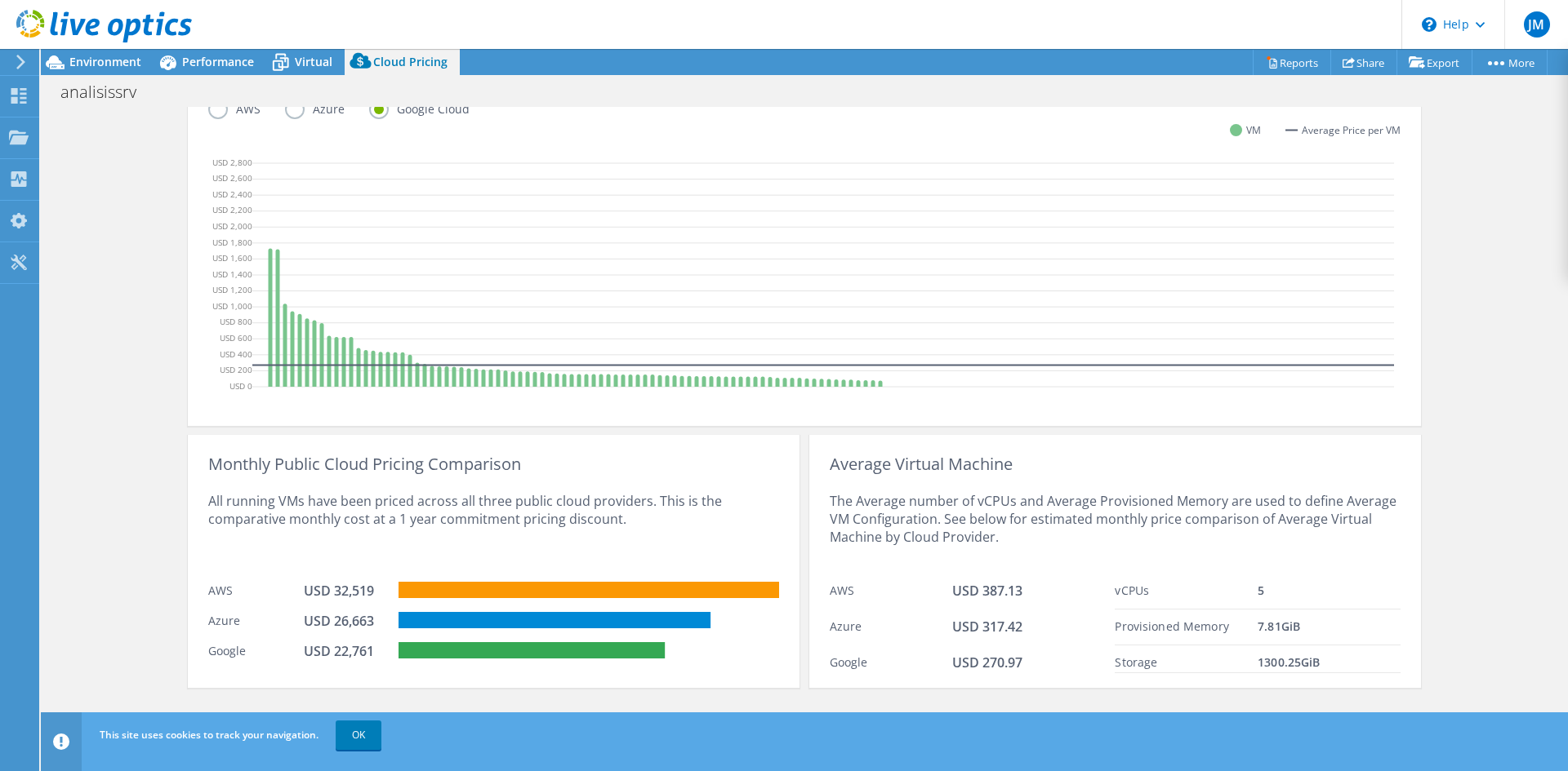
scroll to position [459, 0]
drag, startPoint x: 330, startPoint y: 650, endPoint x: 368, endPoint y: 649, distance: 38.0
click at [368, 649] on div "USD 22,761" at bounding box center [344, 650] width 82 height 18
drag, startPoint x: 332, startPoint y: 619, endPoint x: 363, endPoint y: 617, distance: 31.1
click at [363, 617] on div "USD 26,663" at bounding box center [344, 621] width 82 height 18
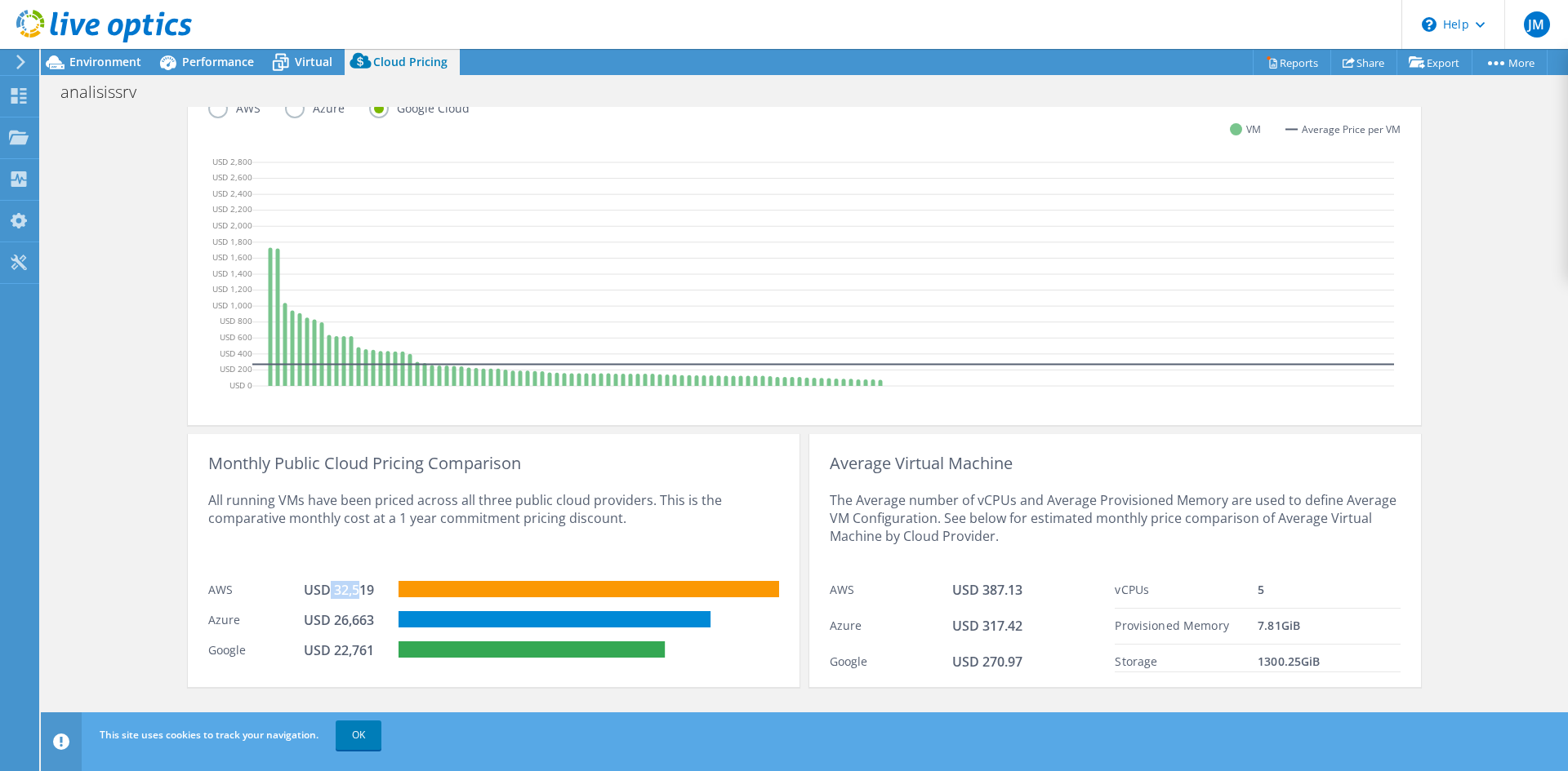
drag, startPoint x: 327, startPoint y: 581, endPoint x: 356, endPoint y: 581, distance: 29.0
click at [356, 581] on div "USD 32,519" at bounding box center [344, 590] width 82 height 18
click at [450, 695] on div "Cloud Pricing Live Optics Cloud Pricing uses the native vendor APIs to retrieve…" at bounding box center [805, 194] width 1233 height 1089
drag, startPoint x: 304, startPoint y: 515, endPoint x: 378, endPoint y: 514, distance: 74.0
click at [378, 514] on div "All running VMs have been priced across all three public cloud providers. This …" at bounding box center [493, 523] width 571 height 101
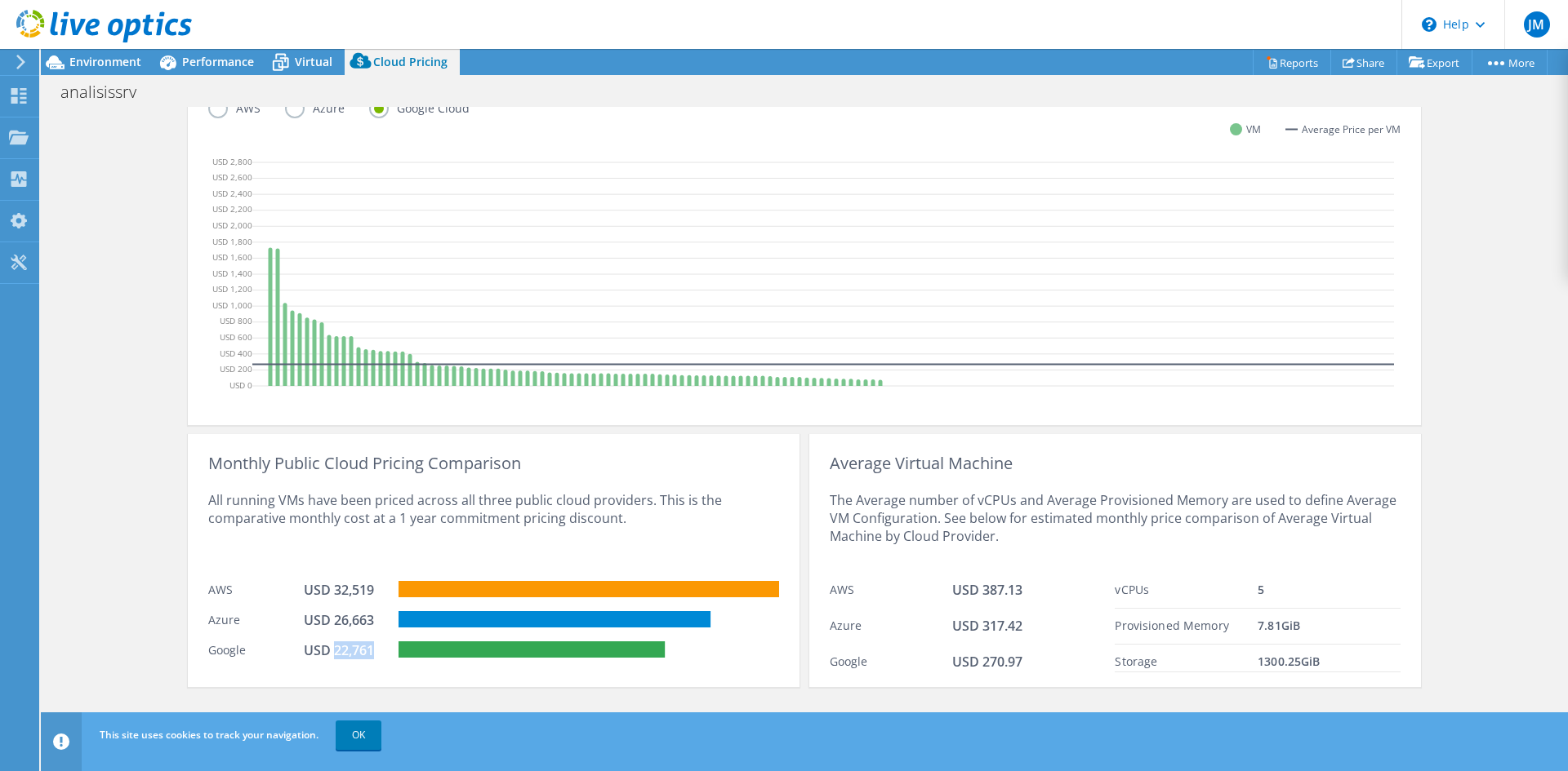
drag, startPoint x: 365, startPoint y: 654, endPoint x: 330, endPoint y: 651, distance: 35.1
click at [330, 651] on div "USD 22,761" at bounding box center [344, 650] width 82 height 18
drag, startPoint x: 1257, startPoint y: 624, endPoint x: 1308, endPoint y: 627, distance: 51.1
click at [1308, 627] on div "7.81 GiB" at bounding box center [1329, 626] width 143 height 19
click at [1241, 623] on div "Provisioned Memory" at bounding box center [1185, 626] width 143 height 19
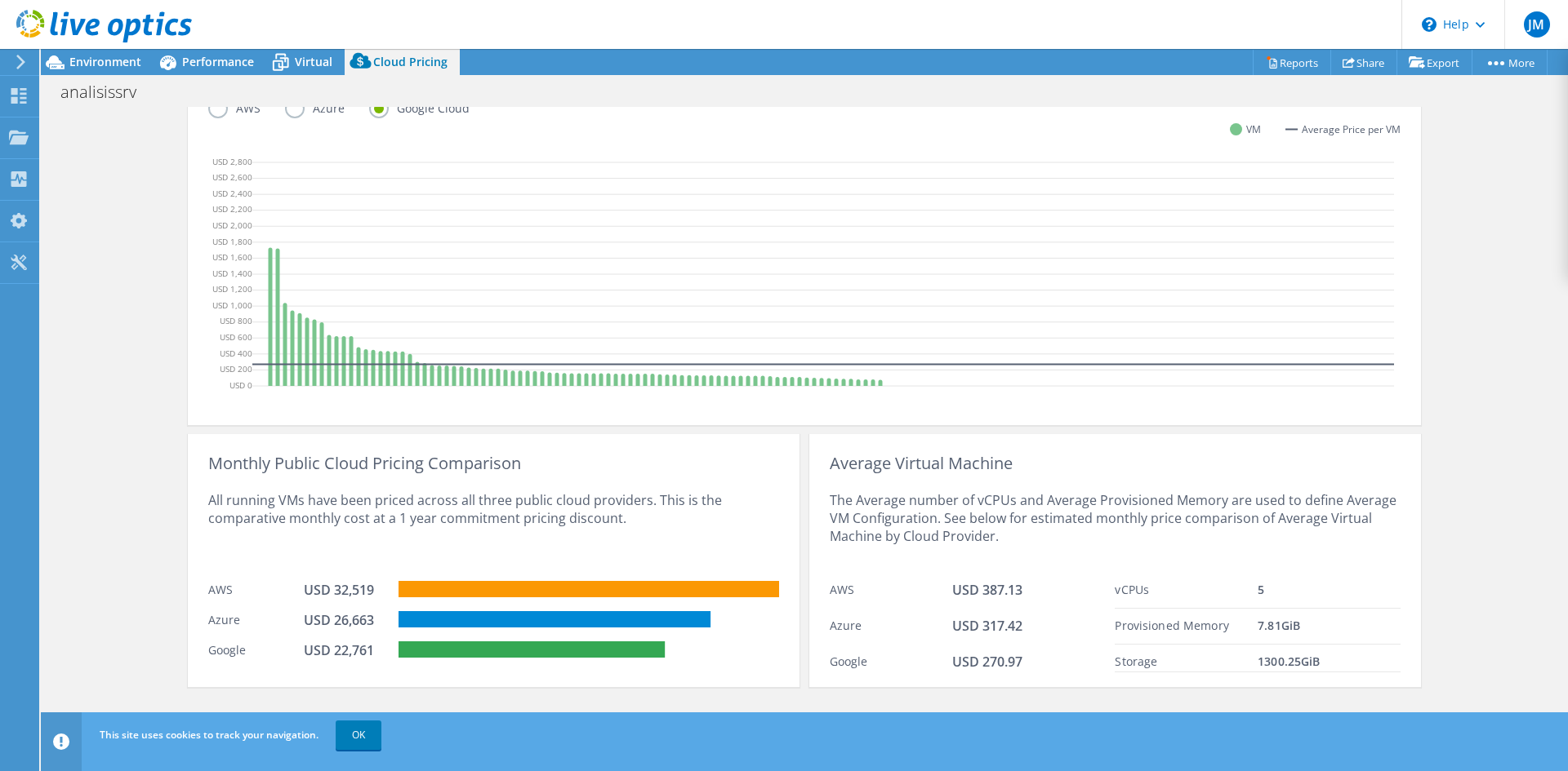
click at [1263, 623] on span "7.81 GiB" at bounding box center [1278, 625] width 42 height 15
drag, startPoint x: 1263, startPoint y: 623, endPoint x: 1302, endPoint y: 625, distance: 39.1
click at [1302, 625] on div "7.81 GiB" at bounding box center [1329, 626] width 143 height 19
drag, startPoint x: 1260, startPoint y: 659, endPoint x: 1281, endPoint y: 659, distance: 21.0
click at [1281, 659] on span "1300.25 GiB" at bounding box center [1288, 661] width 62 height 15
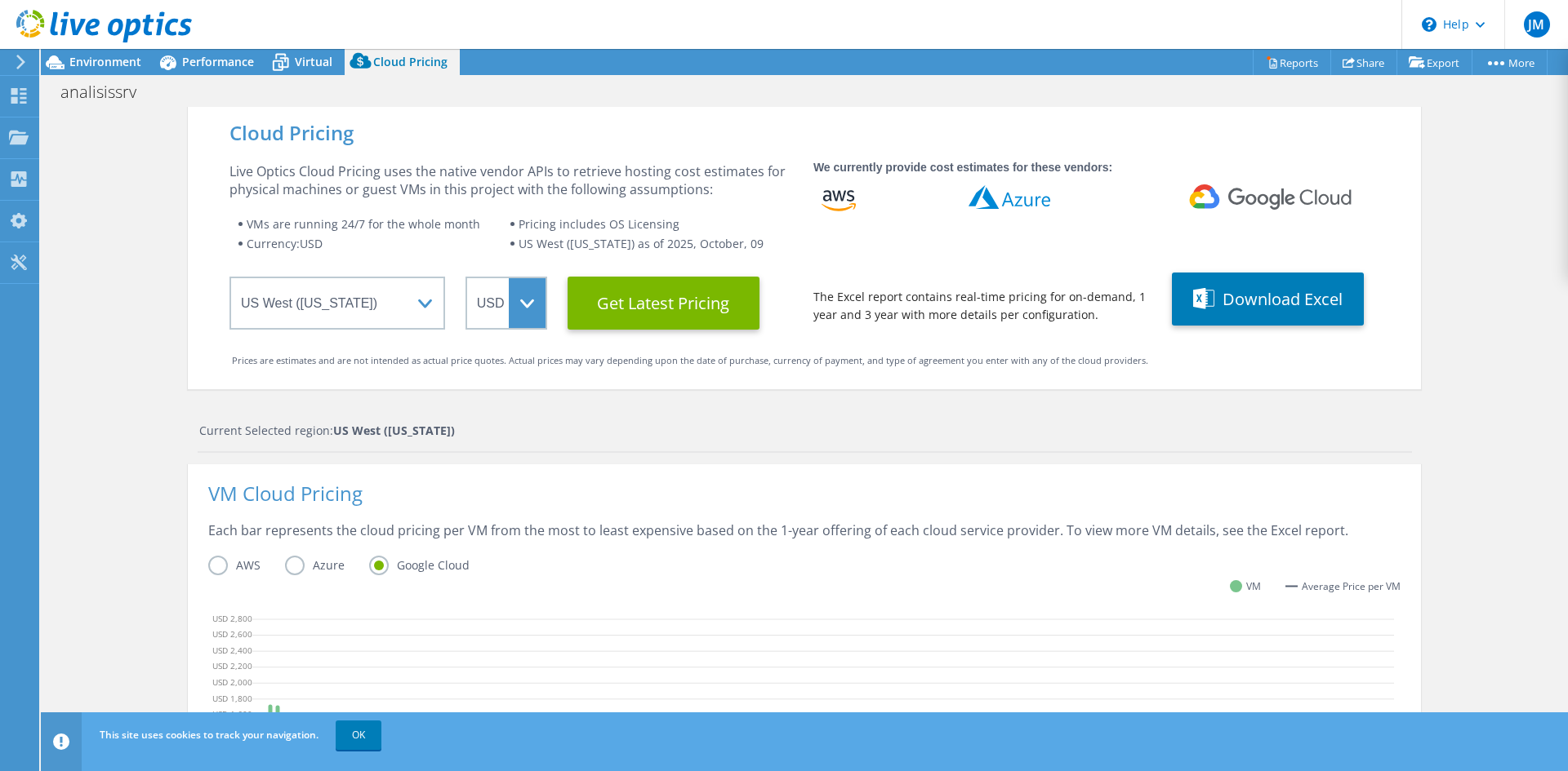
scroll to position [0, 0]
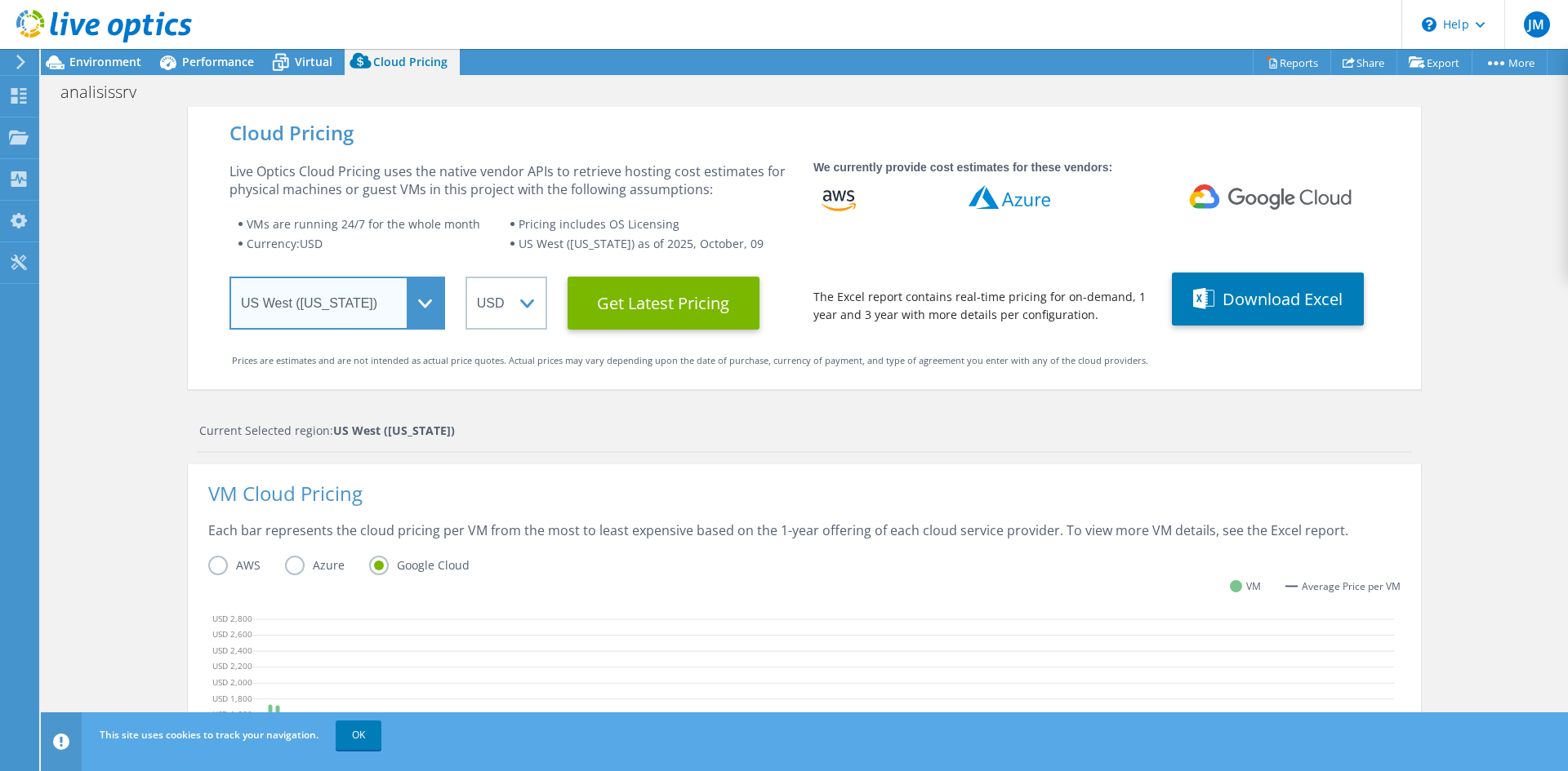
click at [421, 311] on select "Select a Region Asia Pacific (Hong Kong) Asia Pacific (Mumbai) Asia Pacific (Se…" at bounding box center [338, 303] width 216 height 53
drag, startPoint x: 153, startPoint y: 311, endPoint x: 158, endPoint y: 304, distance: 8.6
click at [153, 311] on div "Cloud Pricing Live Optics Cloud Pricing uses the native vendor APIs to retrieve…" at bounding box center [804, 651] width 1527 height 1089
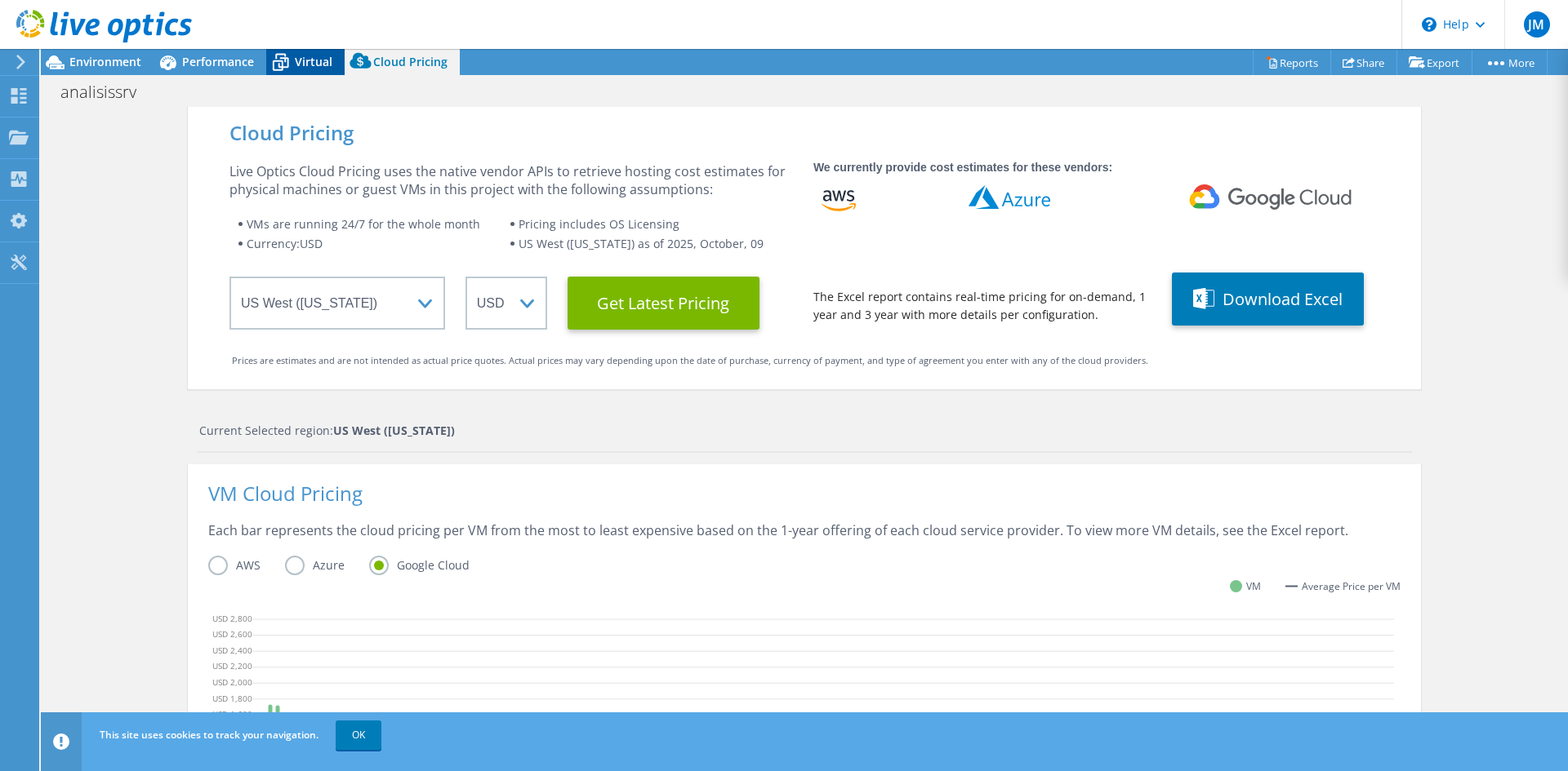
click at [295, 57] on span "Virtual" at bounding box center [314, 61] width 38 height 15
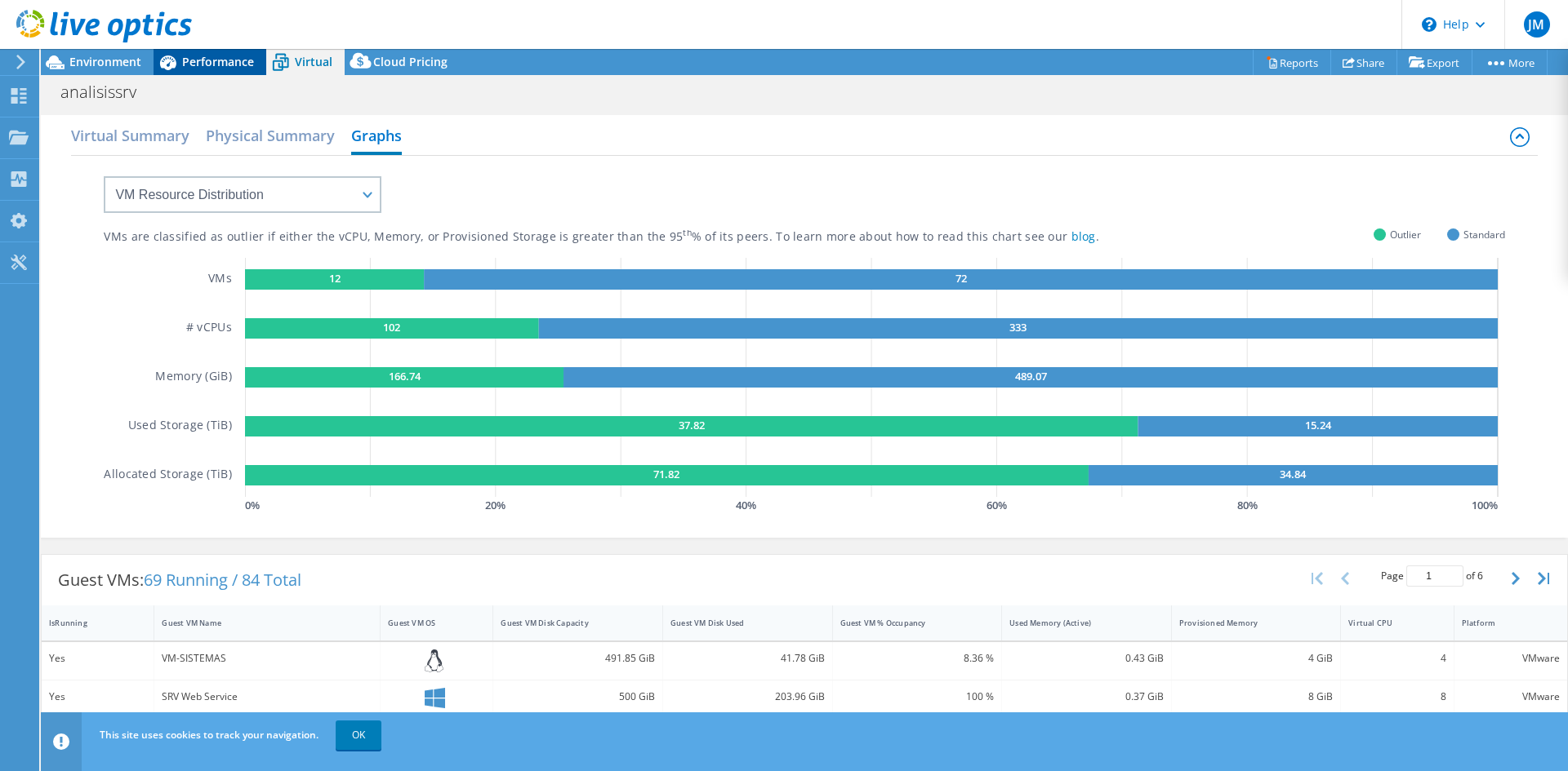
click at [211, 58] on span "Performance" at bounding box center [218, 61] width 72 height 15
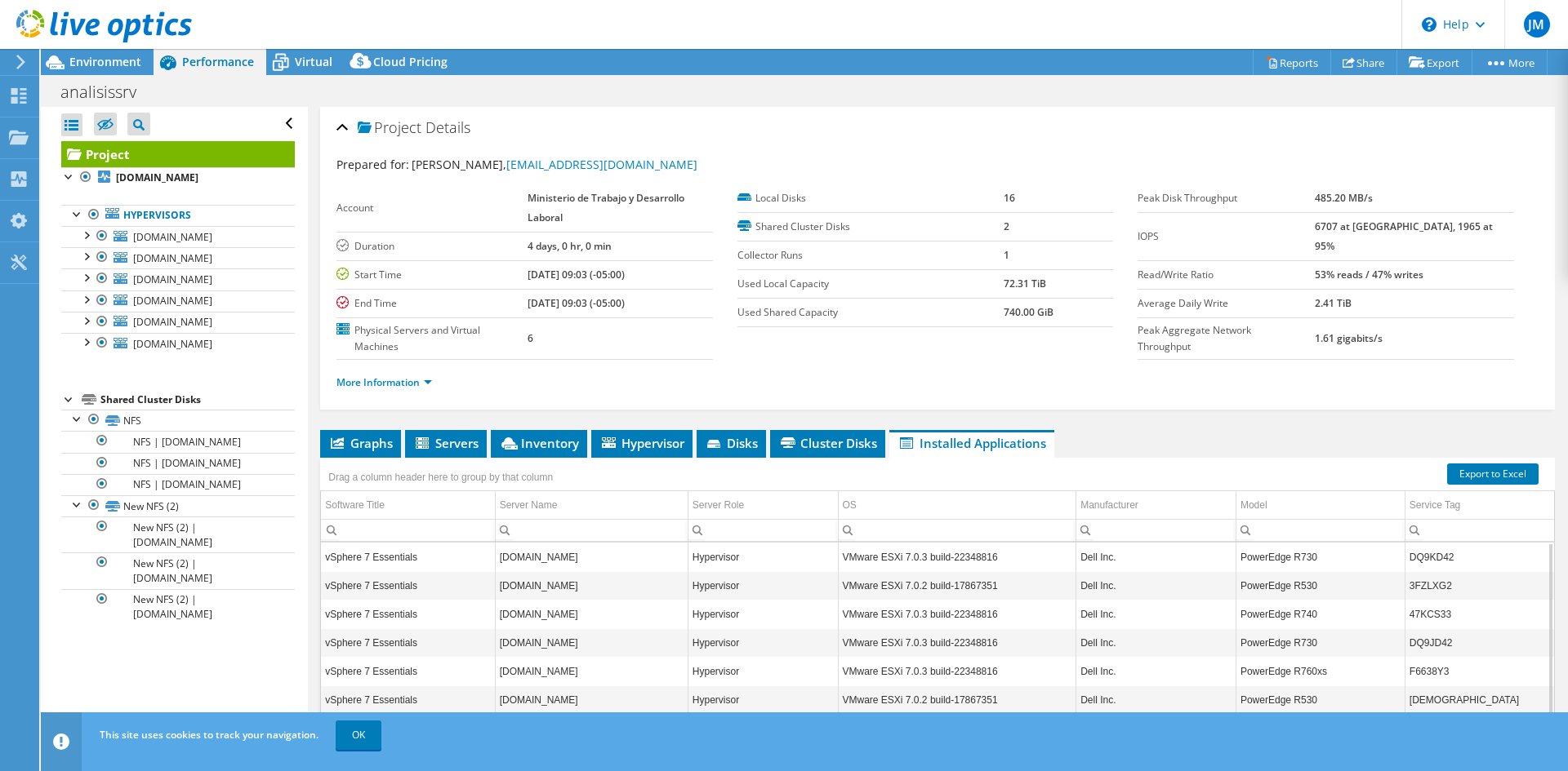
click at [104, 50] on div at bounding box center [95, 27] width 192 height 55
click at [113, 65] on span "Environment" at bounding box center [105, 61] width 72 height 15
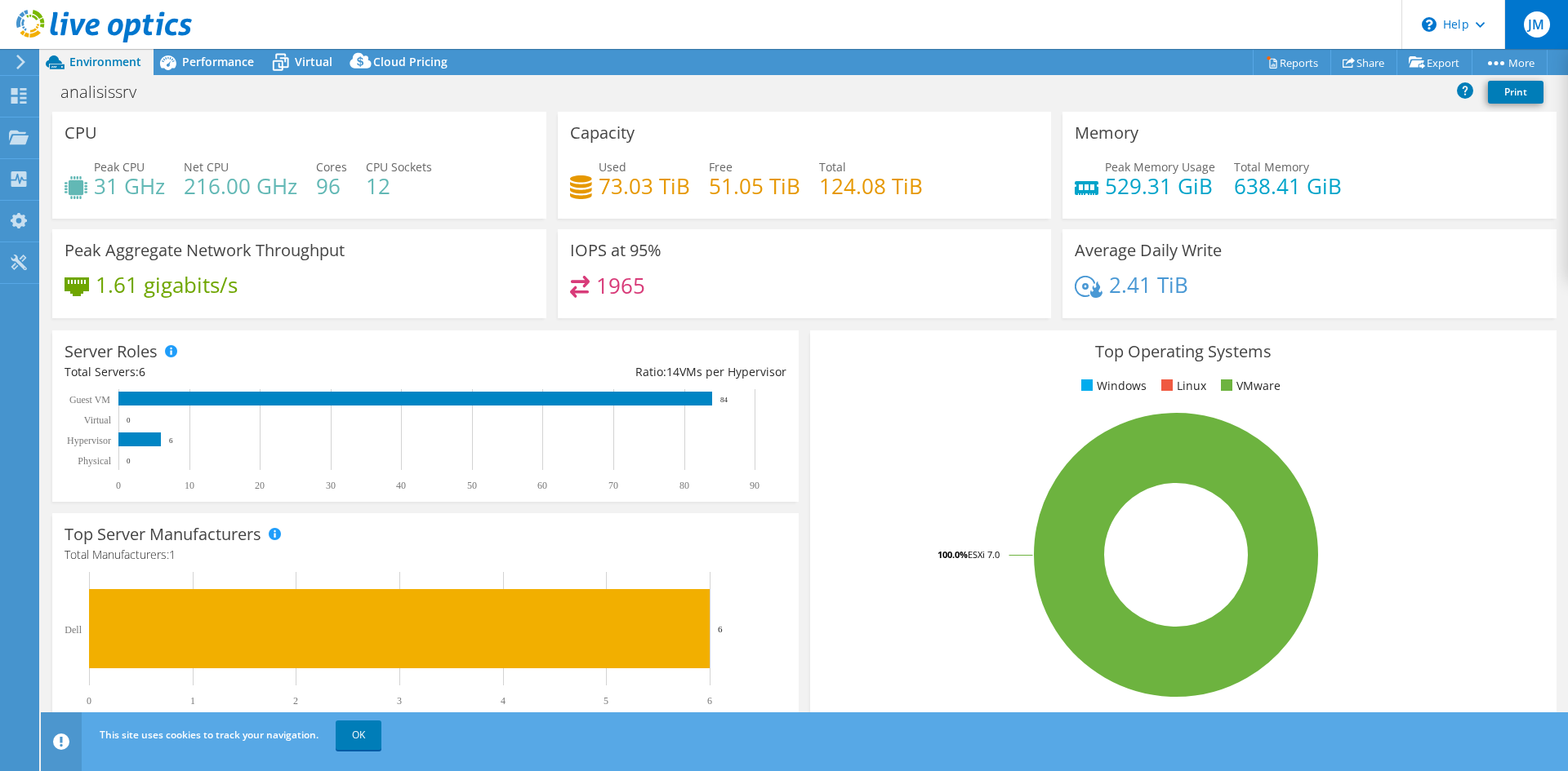
click at [1528, 28] on span "JM" at bounding box center [1536, 24] width 26 height 26
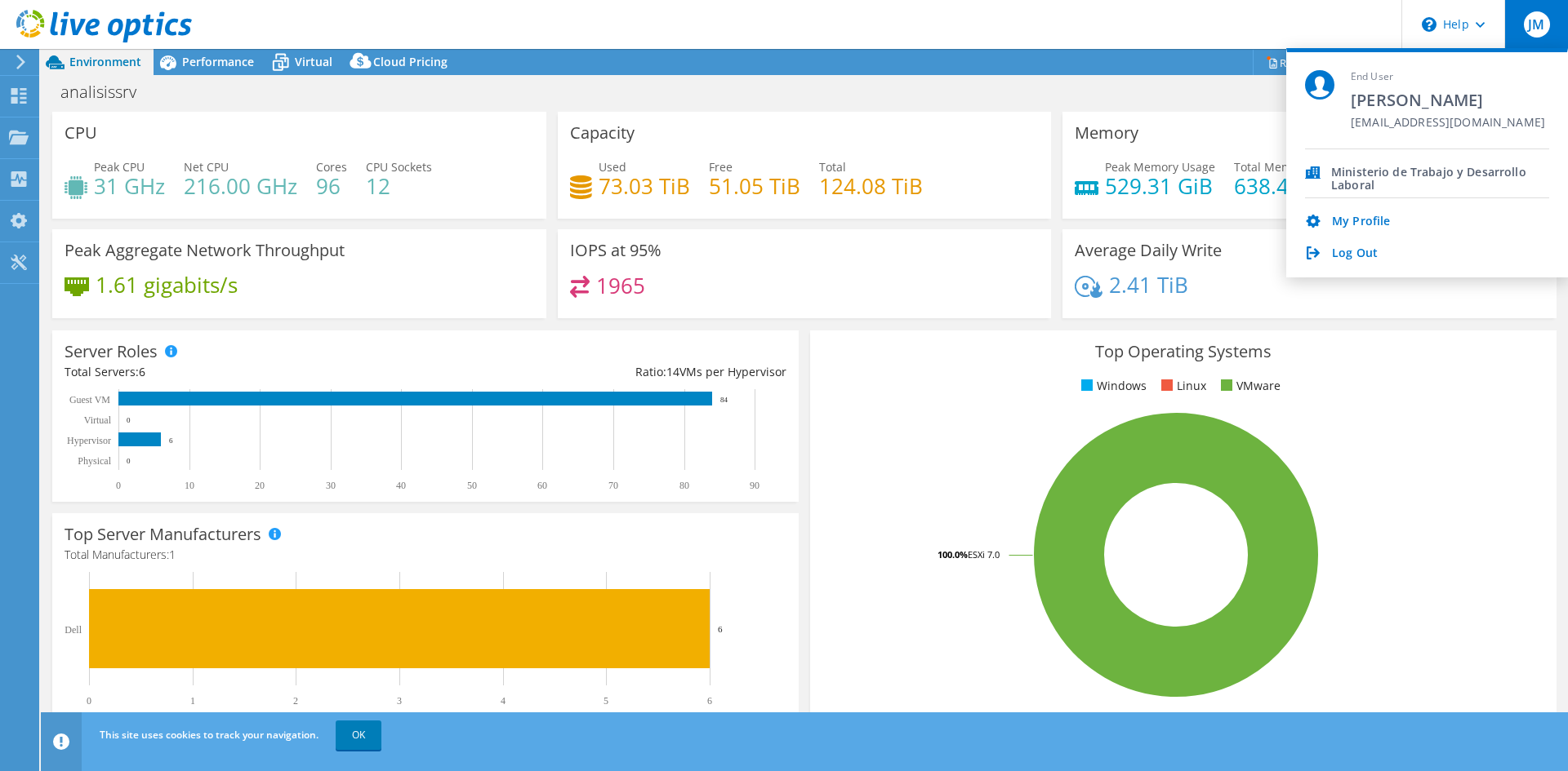
click at [1085, 58] on div "Project Actions Project Actions Reports Share Export vSAN ReadyNode Sizer" at bounding box center [804, 61] width 1527 height 26
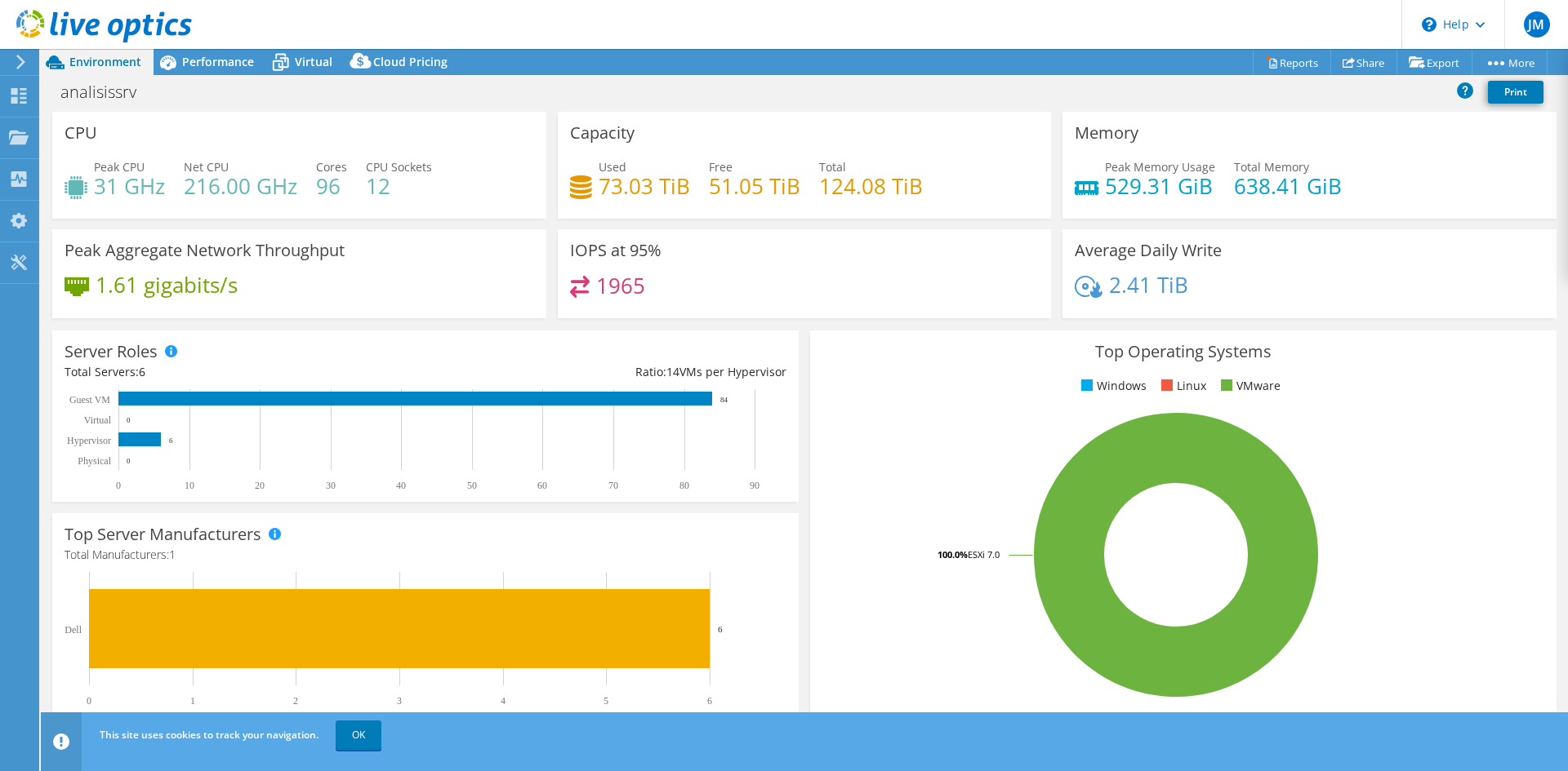
click at [21, 67] on icon at bounding box center [21, 62] width 13 height 14
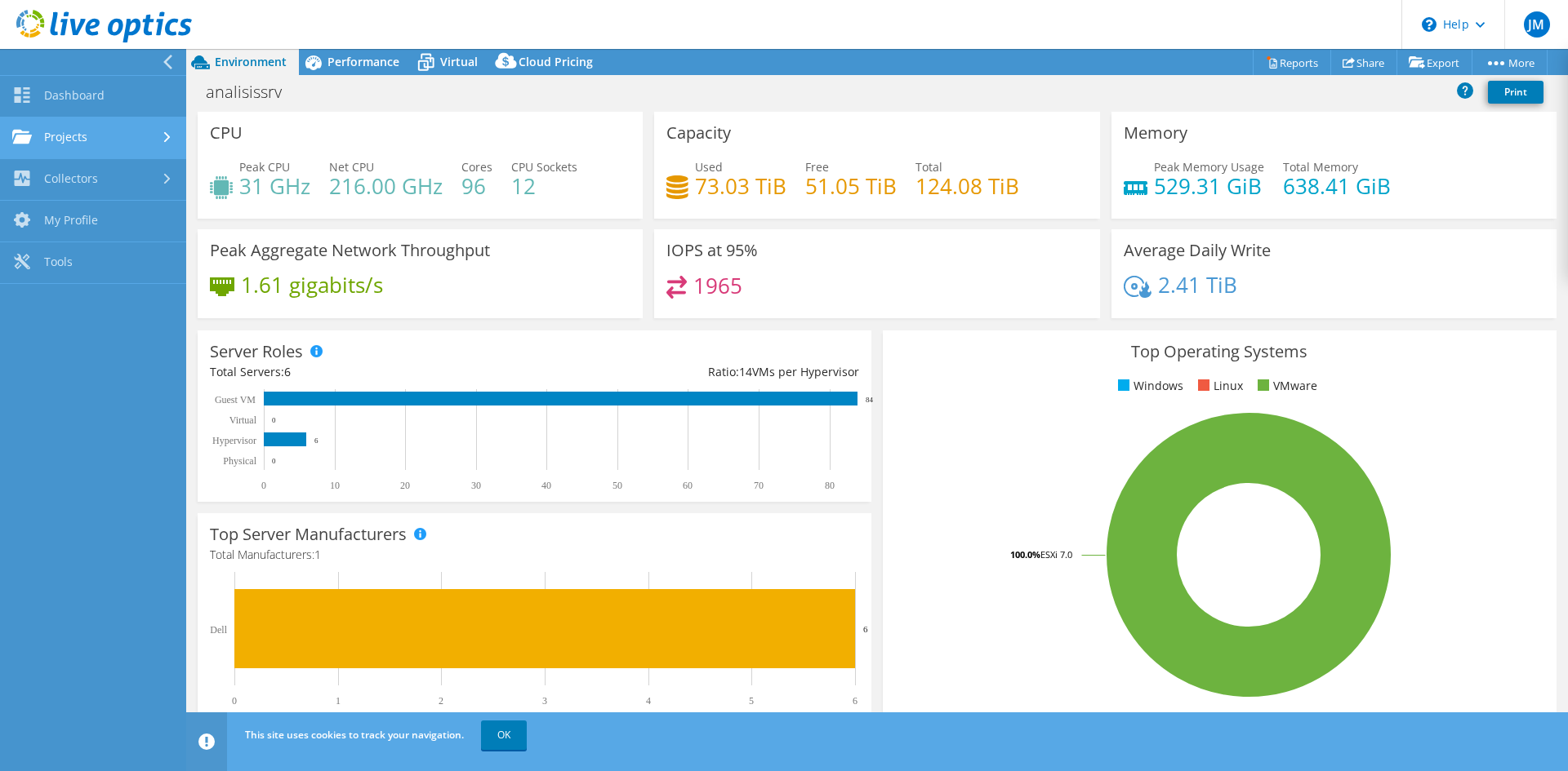
click at [83, 128] on link "Projects" at bounding box center [93, 139] width 186 height 41
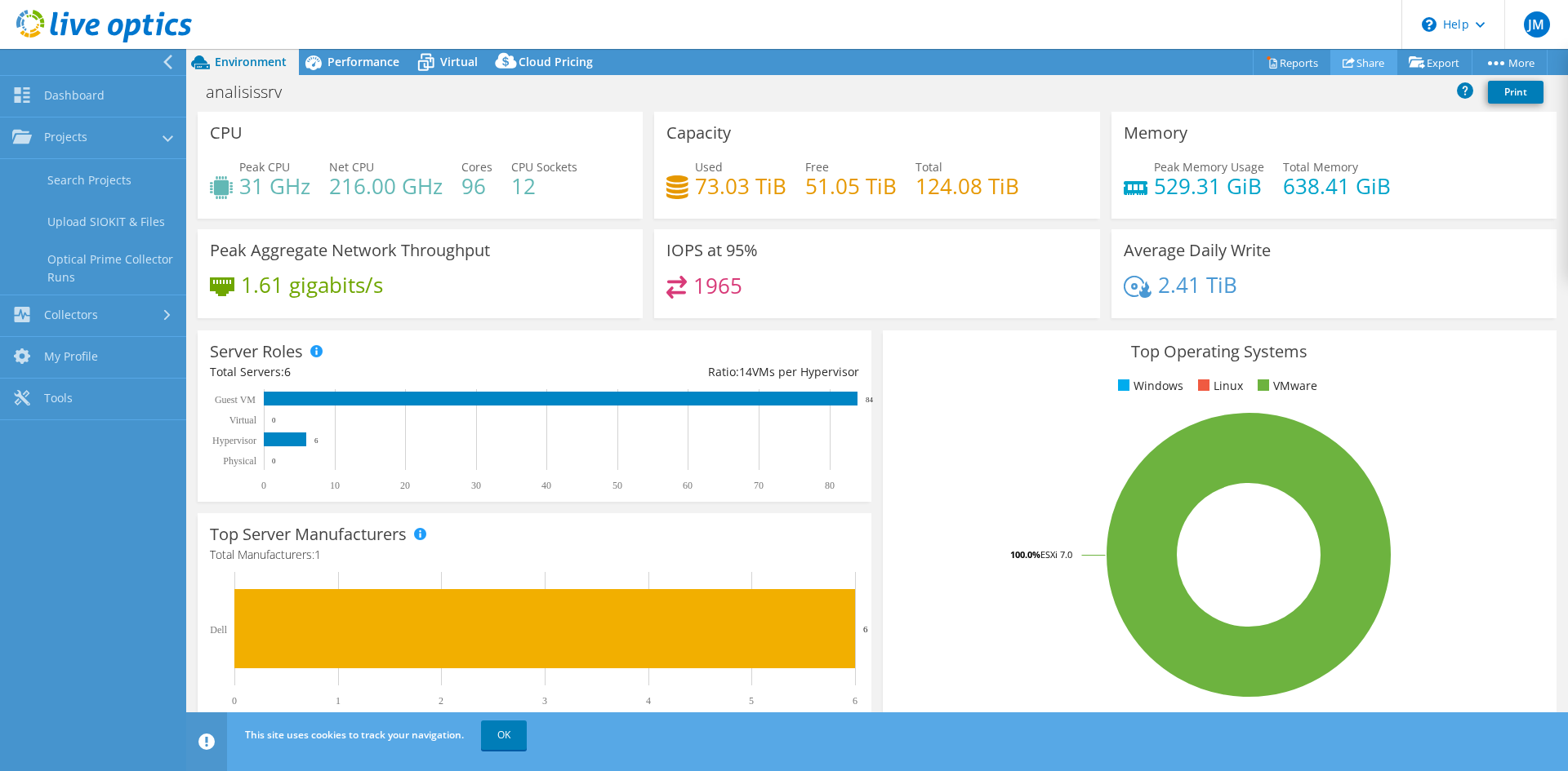
click at [1360, 58] on link "Share" at bounding box center [1364, 62] width 67 height 25
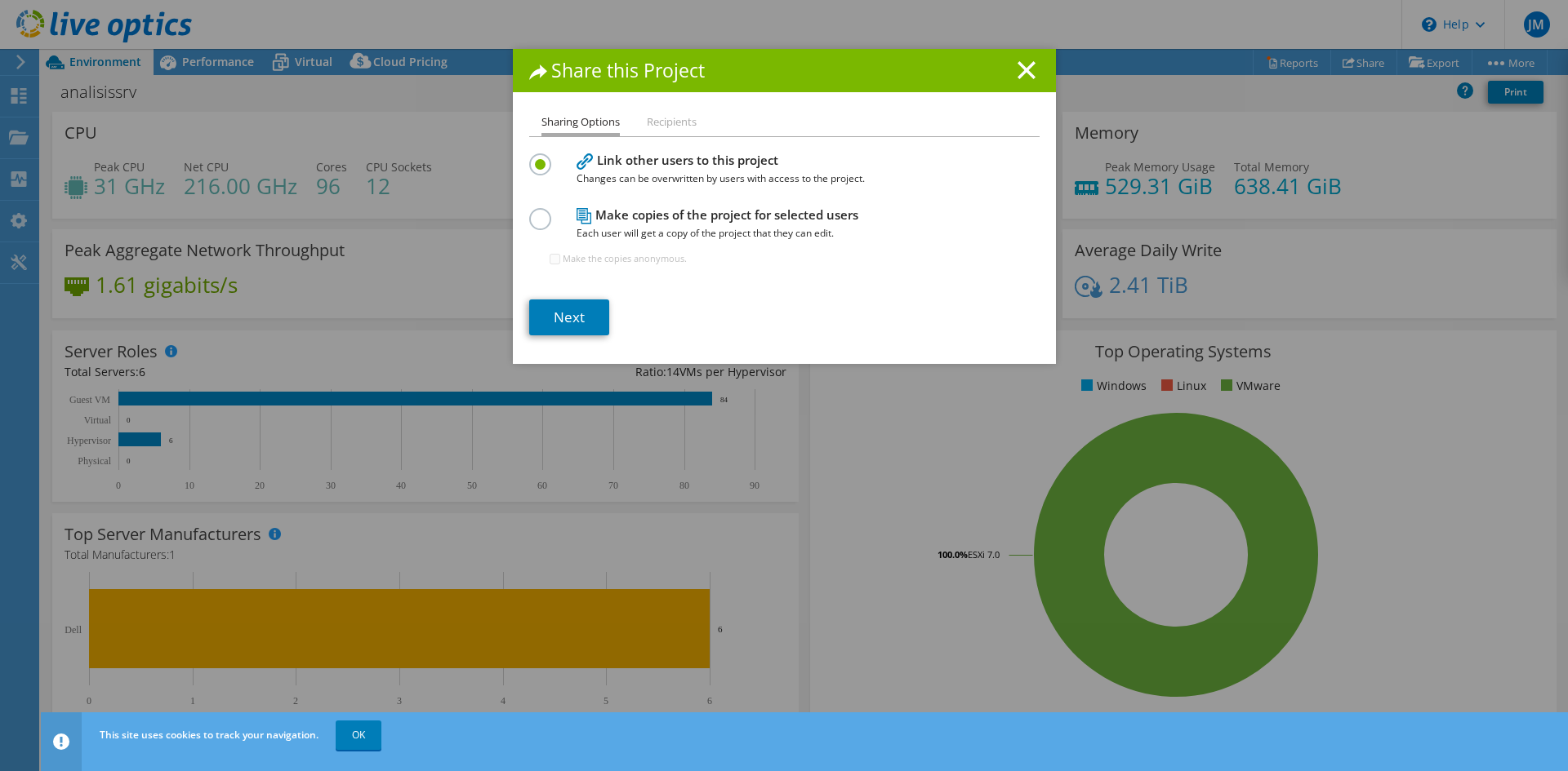
click at [658, 125] on li "Recipients" at bounding box center [671, 122] width 50 height 21
click at [545, 312] on link "Next" at bounding box center [569, 318] width 80 height 36
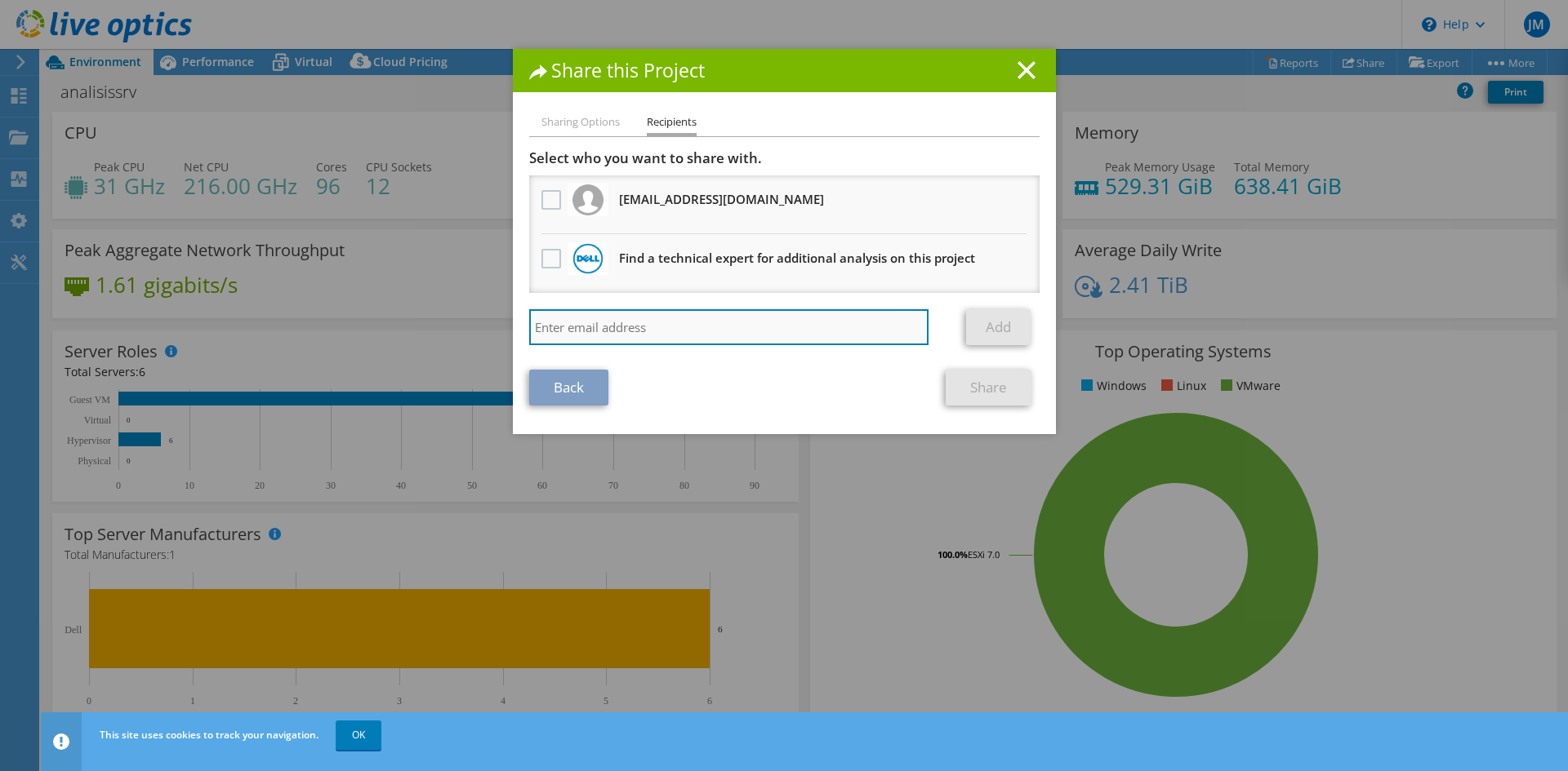
click at [586, 329] on input "search" at bounding box center [729, 327] width 401 height 36
type input "rjzeledon@mitradel.gob.pa"
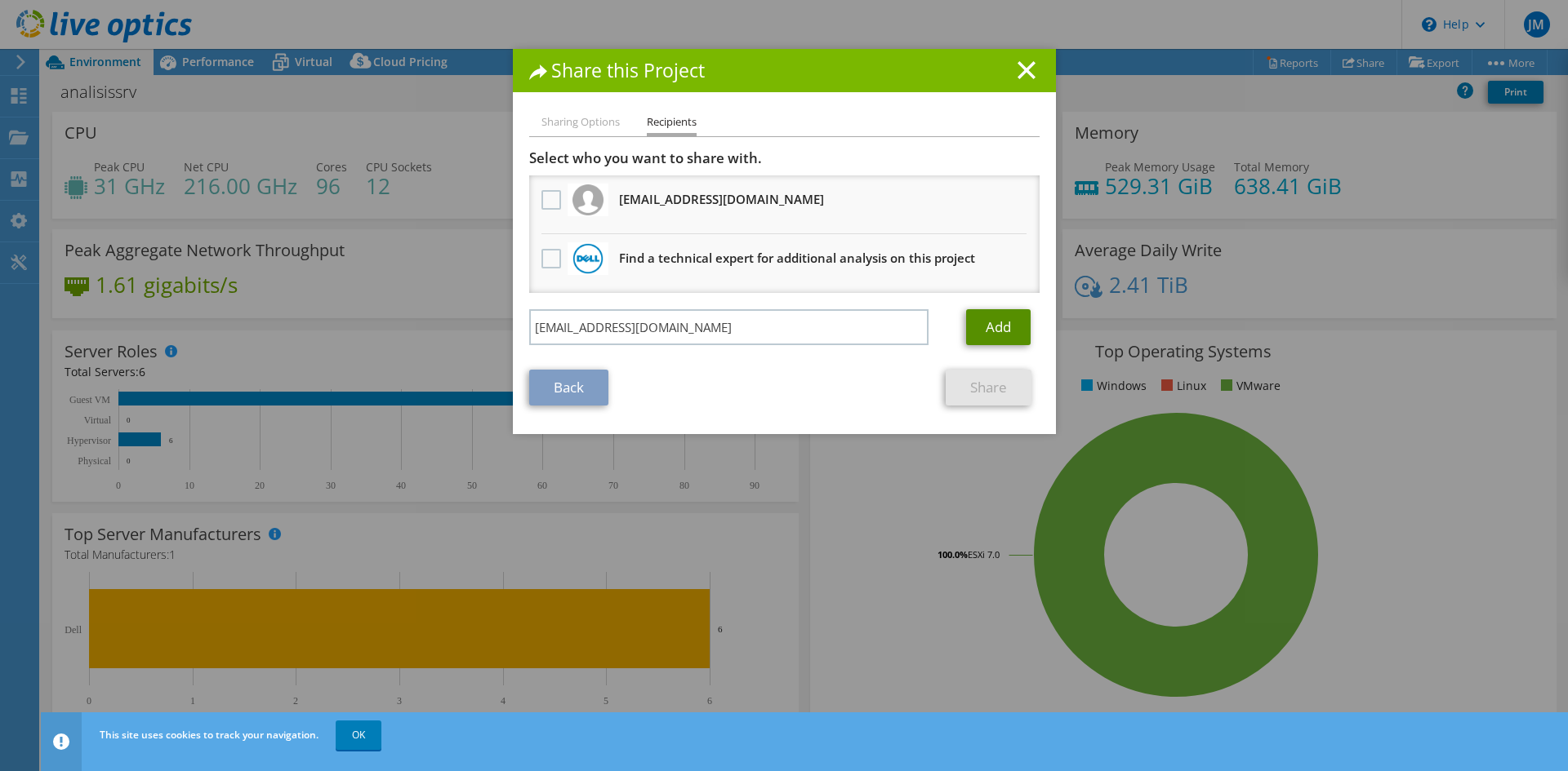
click at [981, 326] on link "Add" at bounding box center [998, 327] width 65 height 36
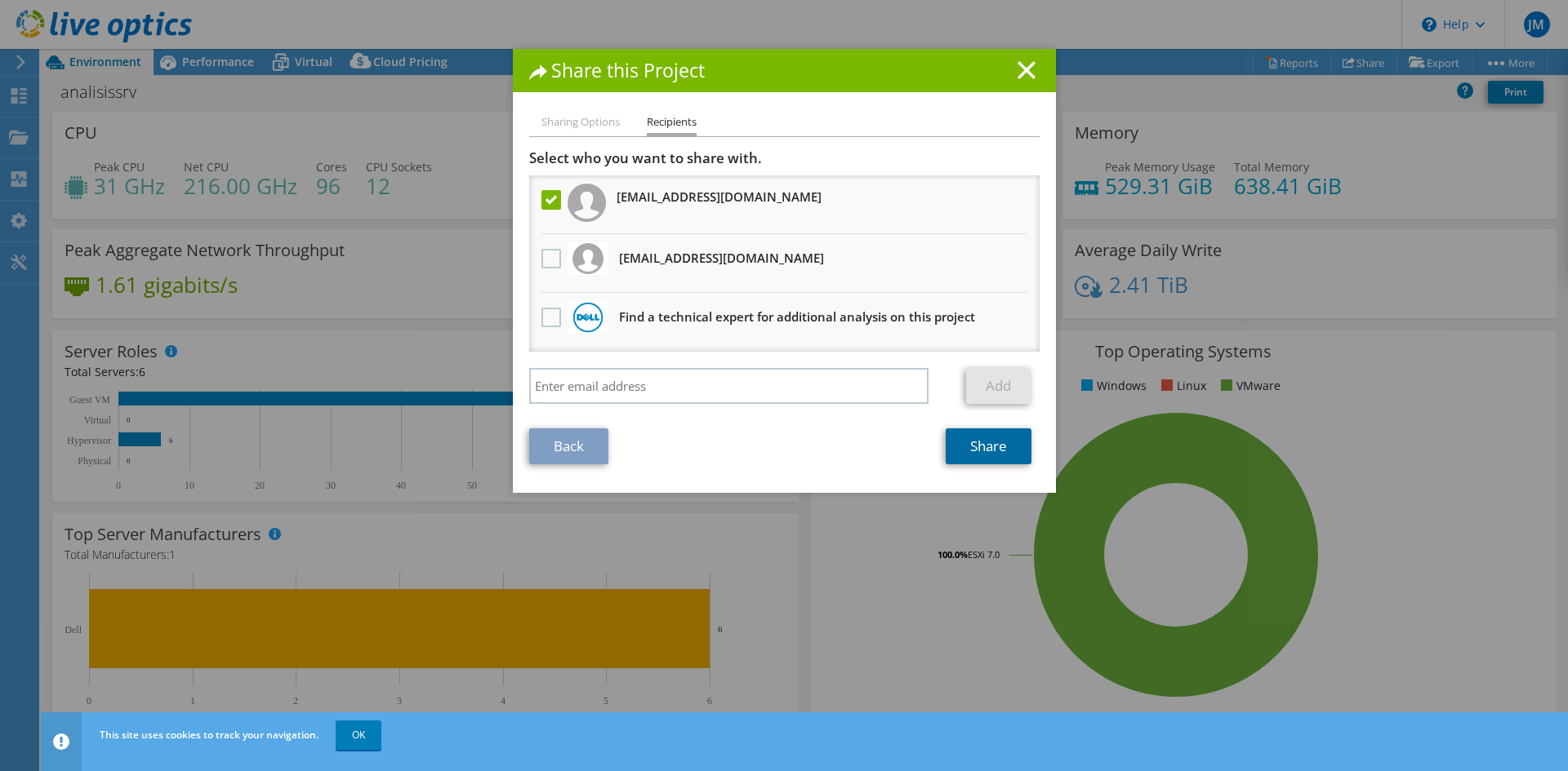
click at [993, 454] on link "Share" at bounding box center [988, 446] width 86 height 36
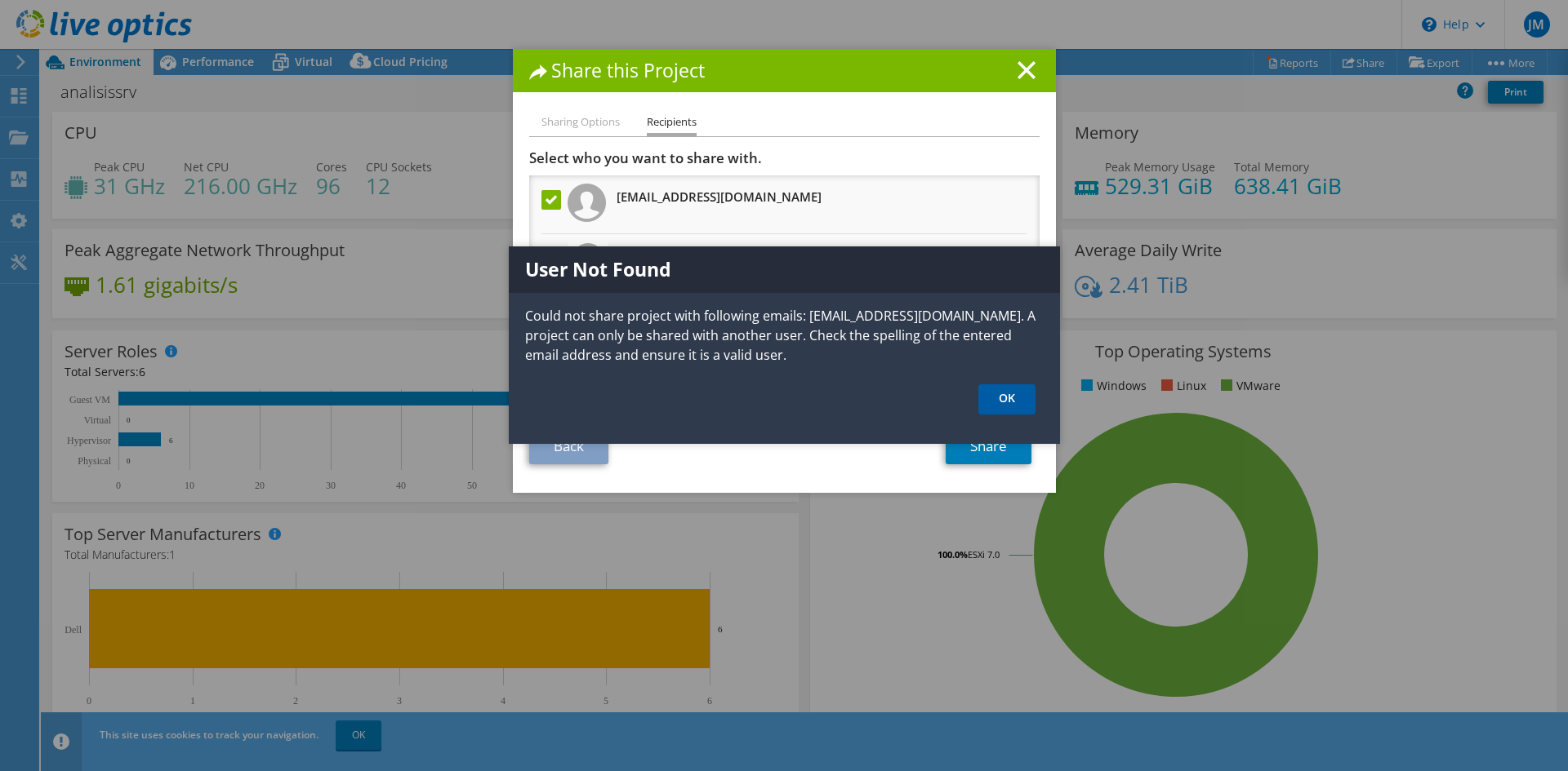
click at [1016, 391] on link "OK" at bounding box center [1007, 399] width 58 height 31
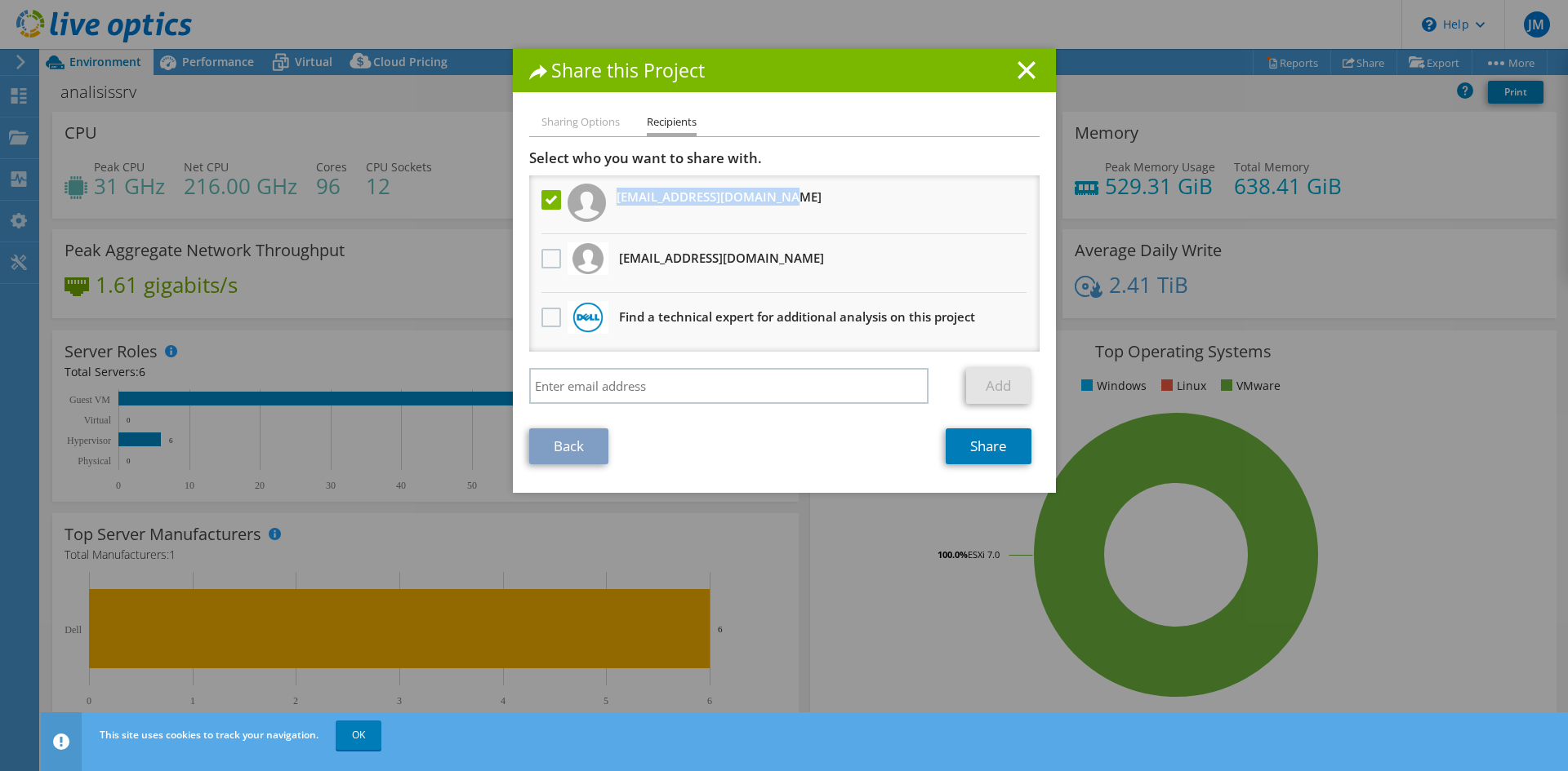
drag, startPoint x: 773, startPoint y: 201, endPoint x: 612, endPoint y: 200, distance: 161.0
click at [612, 200] on li "rjzeledon@mitradel.gob.pa" at bounding box center [784, 204] width 510 height 58
copy h3 "rjzeledon@mitradel.gob.pa"
click at [588, 125] on li "Sharing Options" at bounding box center [580, 122] width 78 height 21
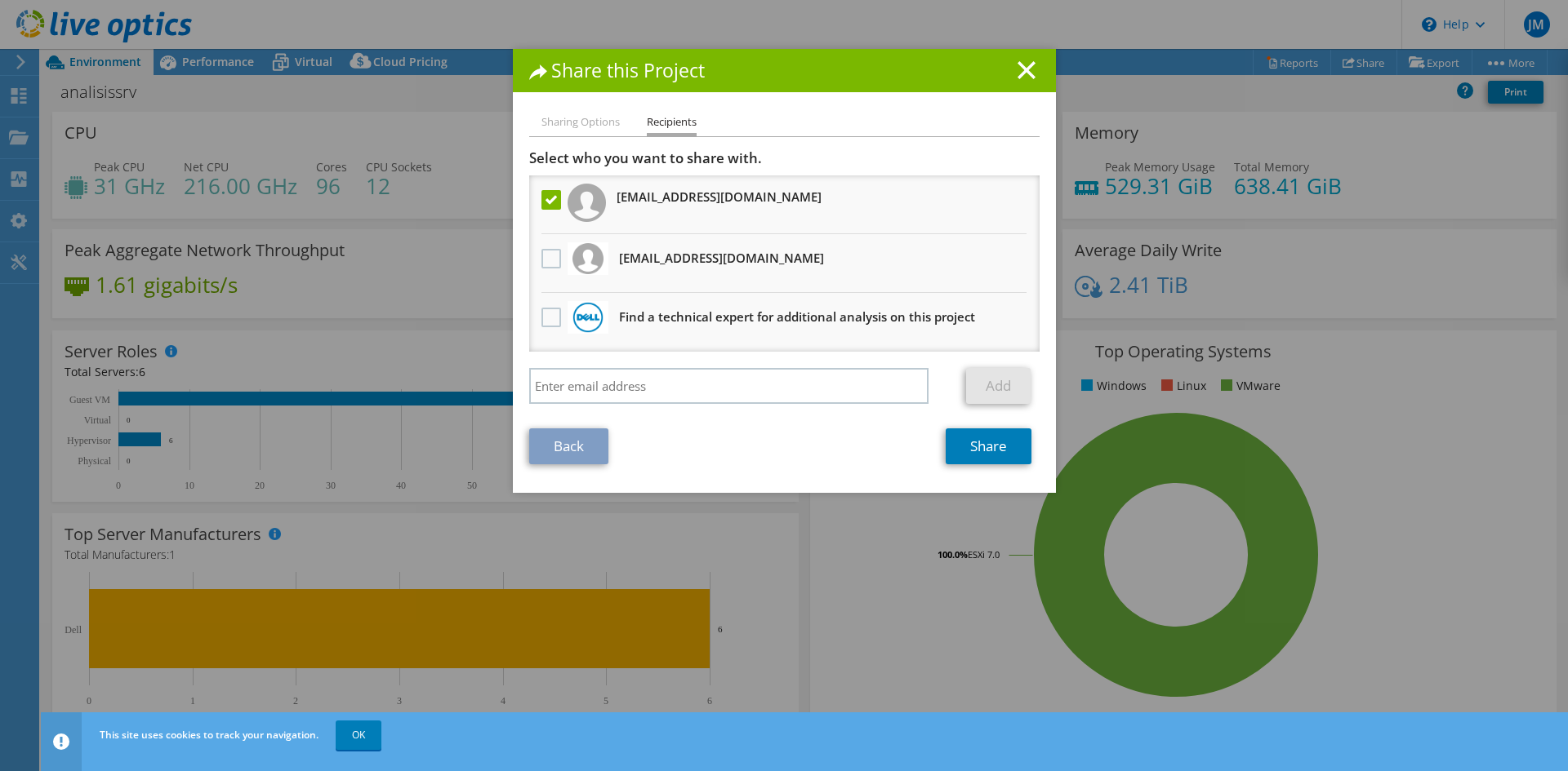
click at [658, 121] on li "Recipients" at bounding box center [671, 124] width 50 height 23
click at [644, 393] on input "search" at bounding box center [729, 386] width 401 height 36
paste input "rjzeledon@mitradel.gob.pa"
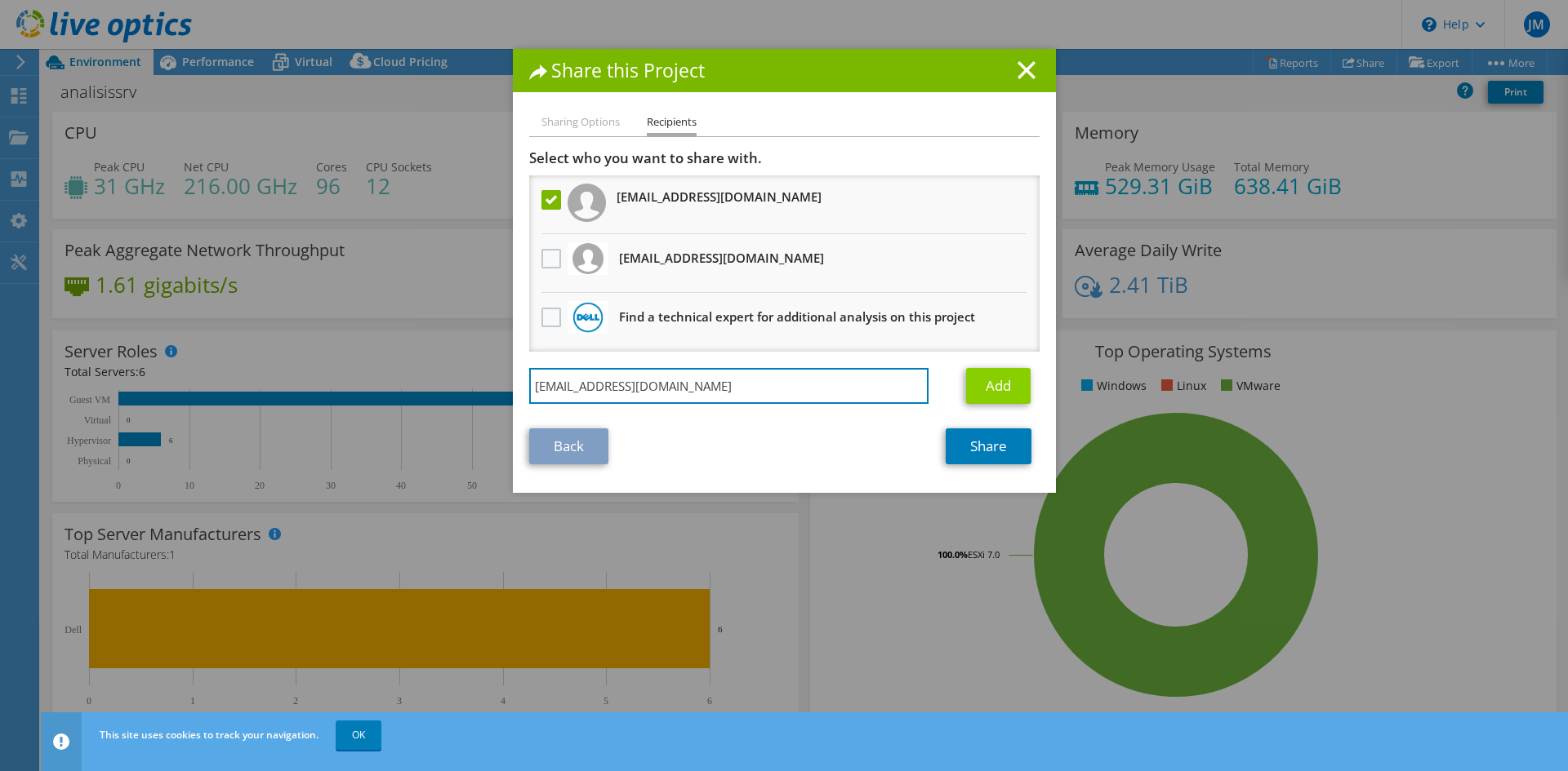
type input "rjzeledon@mitradel.gob.pa"
click at [999, 389] on link "Add" at bounding box center [998, 386] width 65 height 36
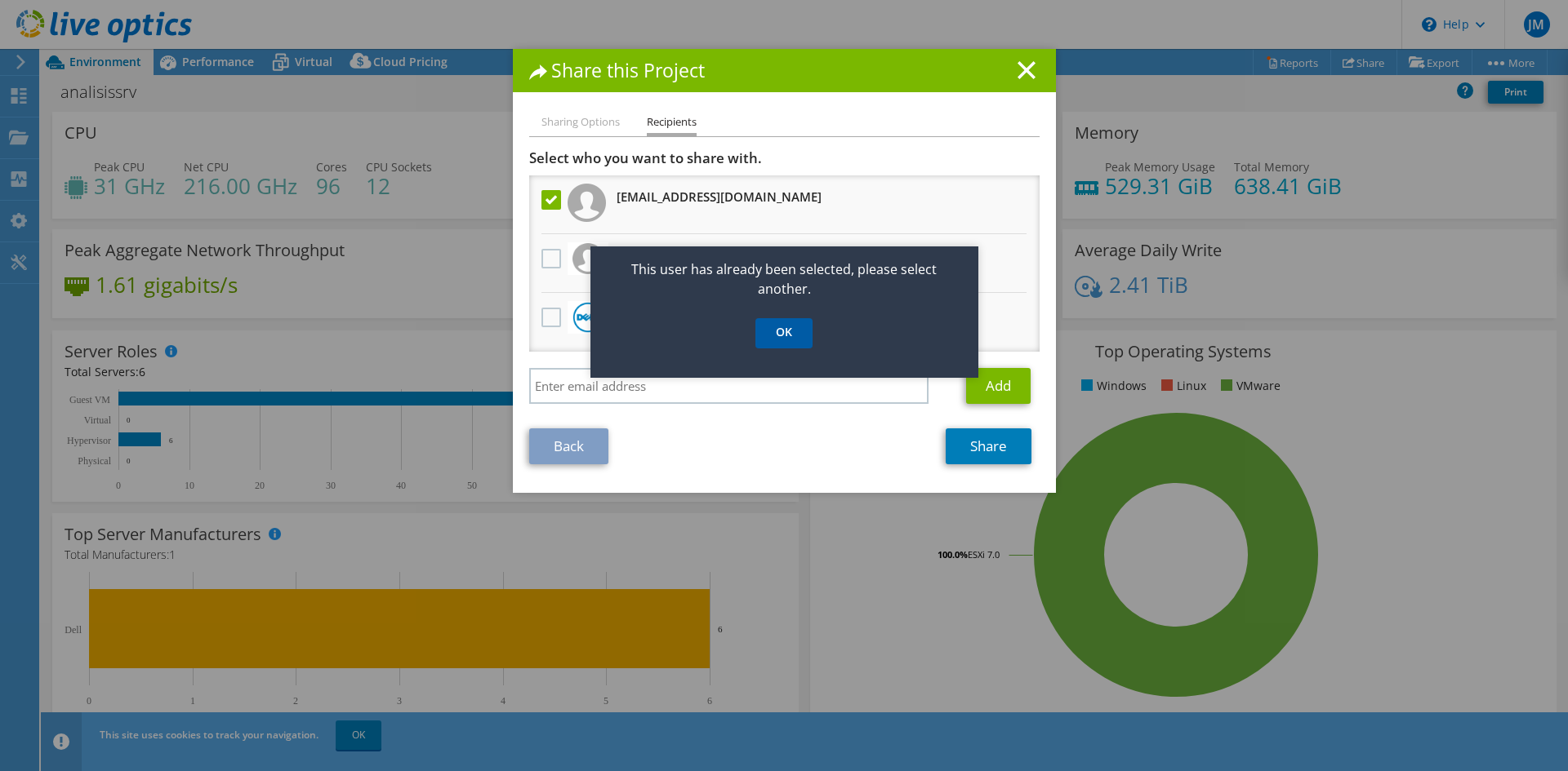
click at [790, 318] on link "OK" at bounding box center [784, 334] width 58 height 31
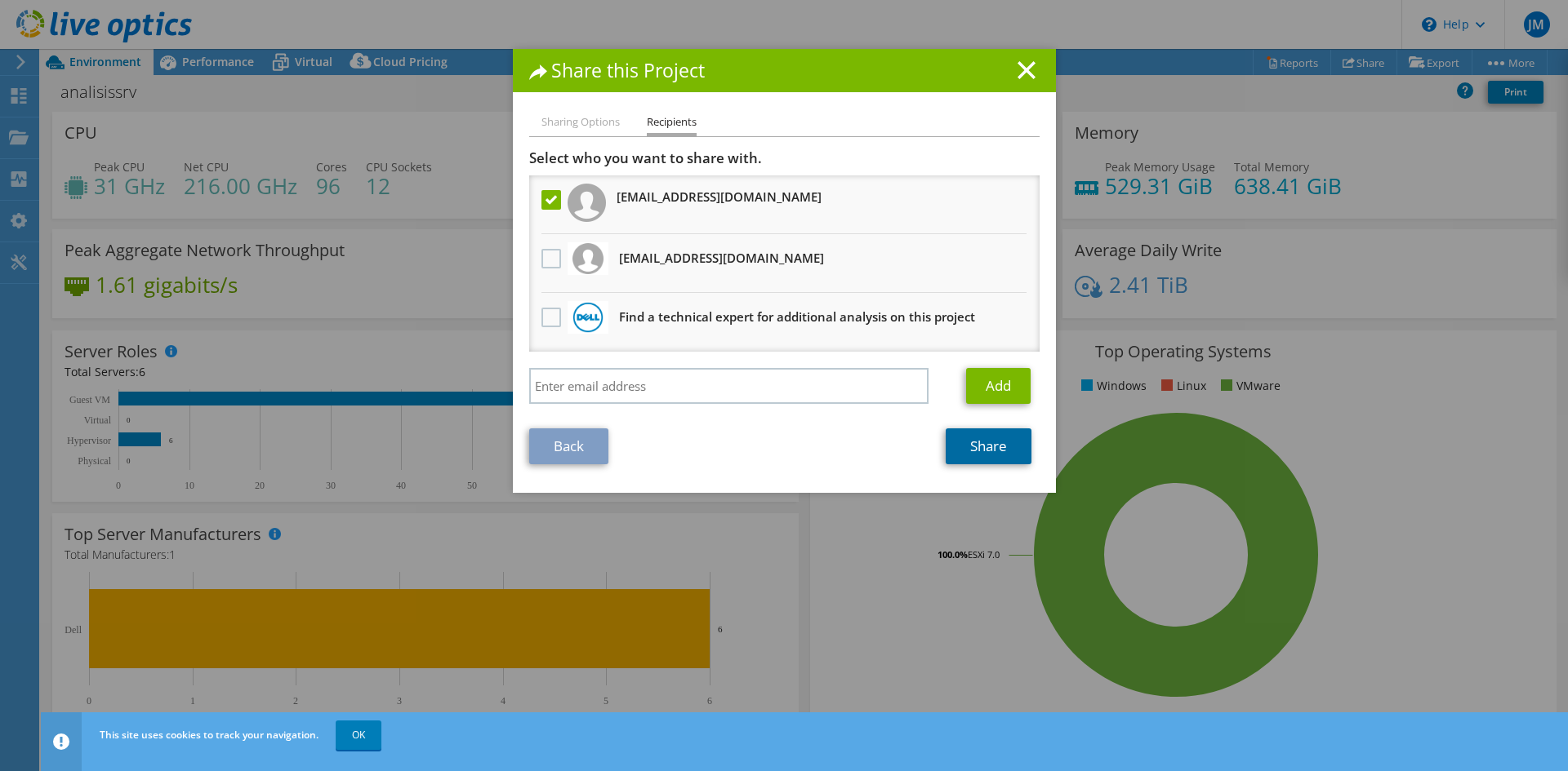
click at [978, 447] on link "Share" at bounding box center [988, 446] width 86 height 36
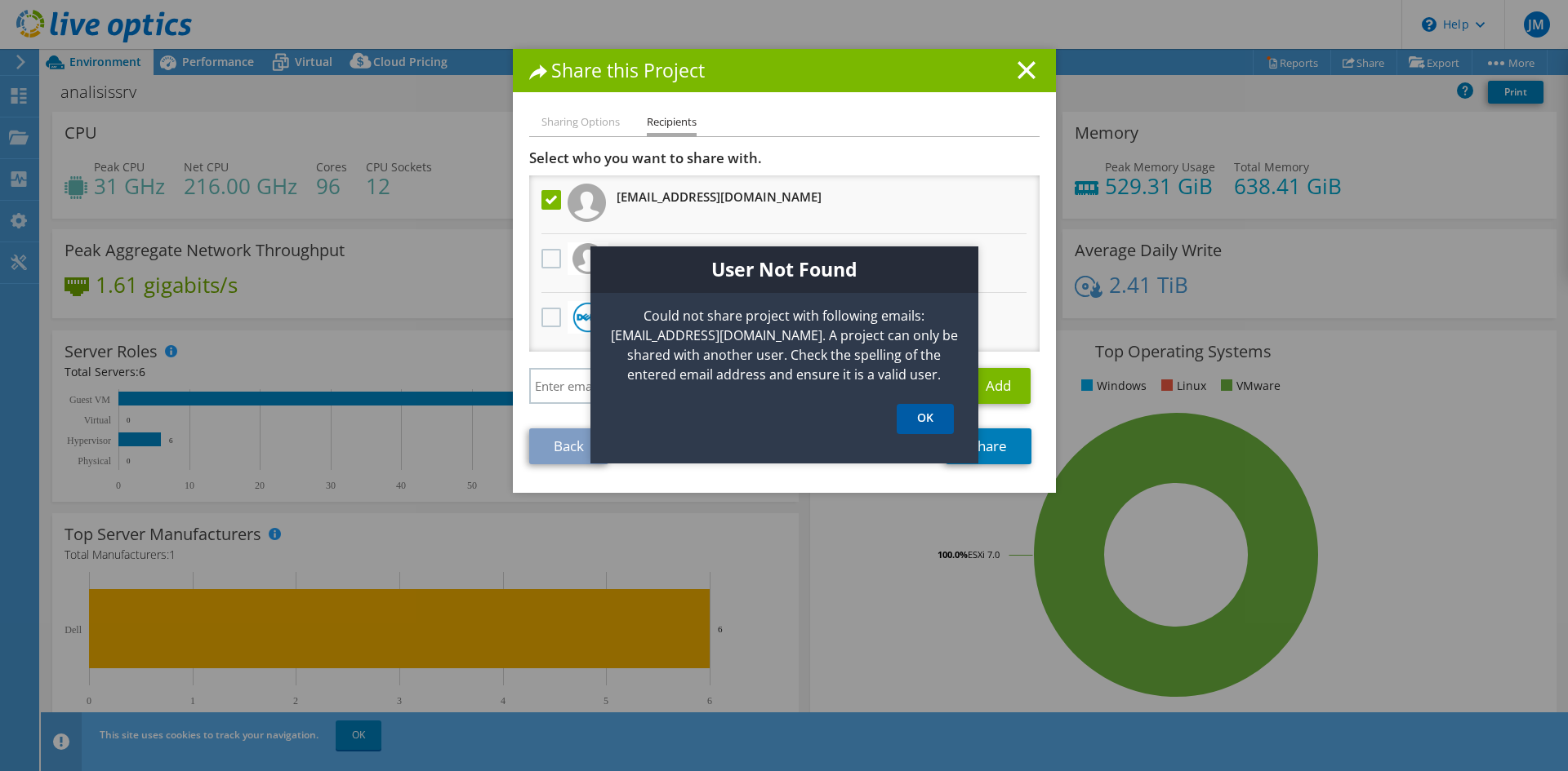
click at [922, 416] on link "OK" at bounding box center [925, 419] width 58 height 31
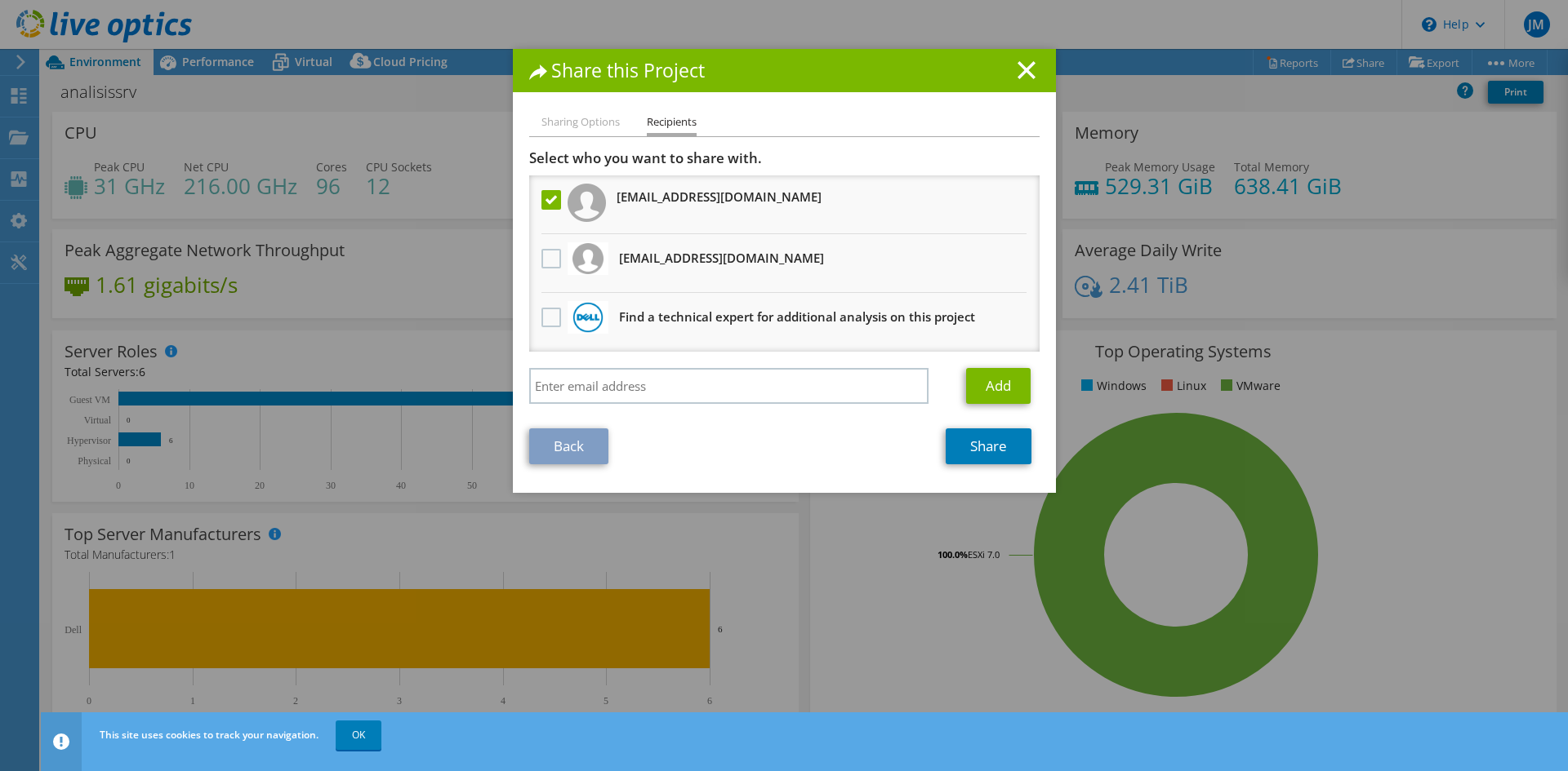
click at [601, 125] on li "Sharing Options" at bounding box center [580, 122] width 78 height 21
click at [666, 124] on li "Recipients" at bounding box center [671, 124] width 50 height 23
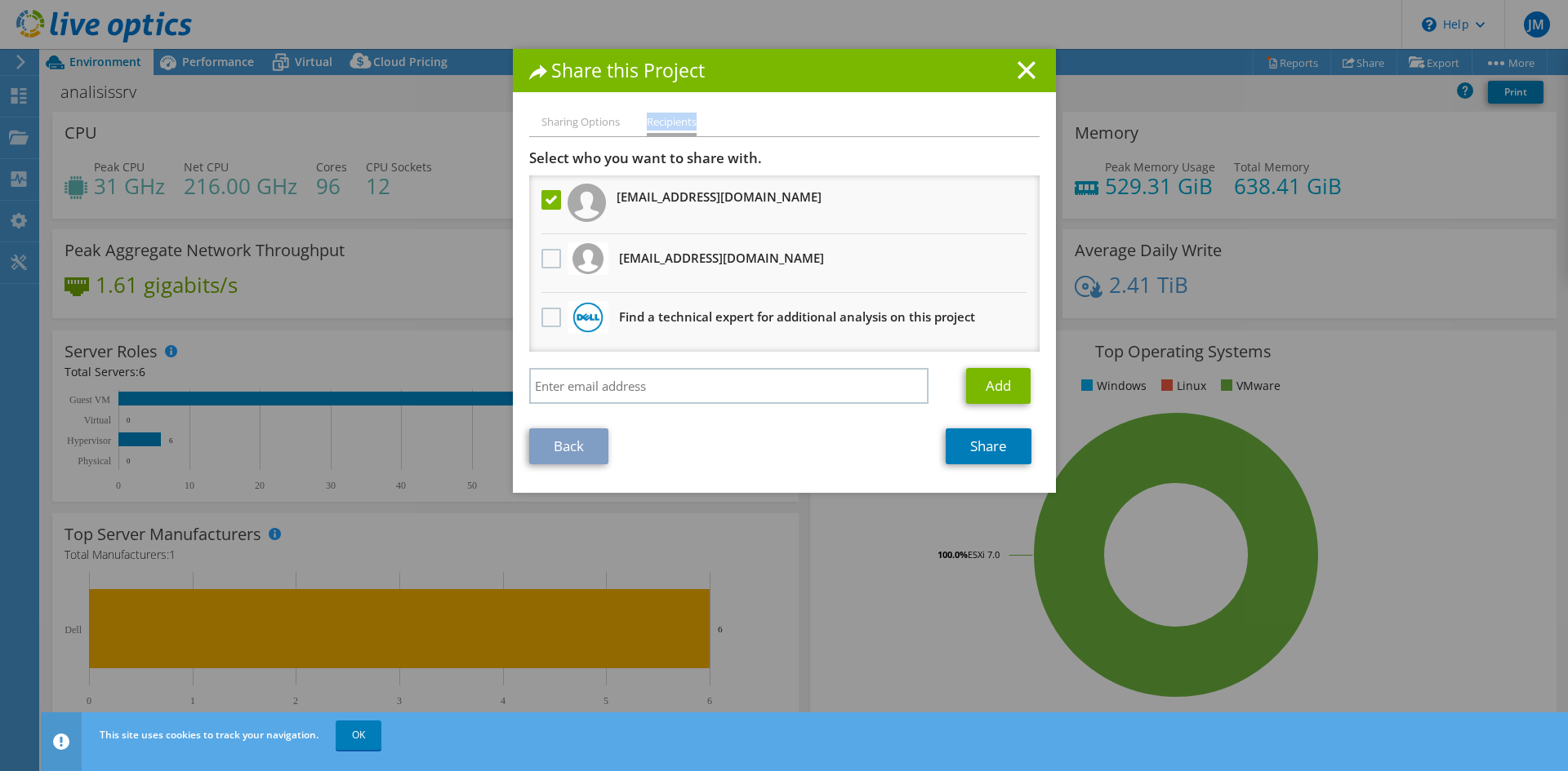
click at [666, 124] on li "Recipients" at bounding box center [671, 124] width 50 height 23
click at [831, 391] on input "search" at bounding box center [729, 386] width 401 height 36
click at [1017, 69] on icon at bounding box center [1026, 70] width 18 height 18
